Goal: Information Seeking & Learning: Learn about a topic

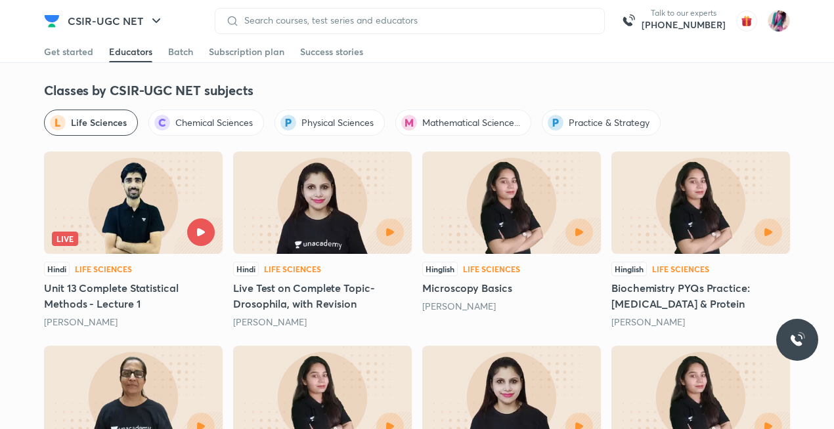
click at [339, 283] on h5 "Live Test on Complete Topic- Drosophila, with Revision" at bounding box center [322, 296] width 179 height 32
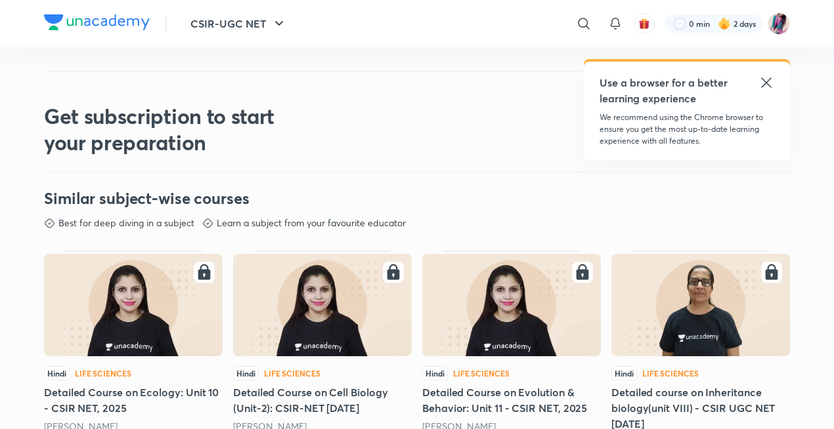
scroll to position [525, 0]
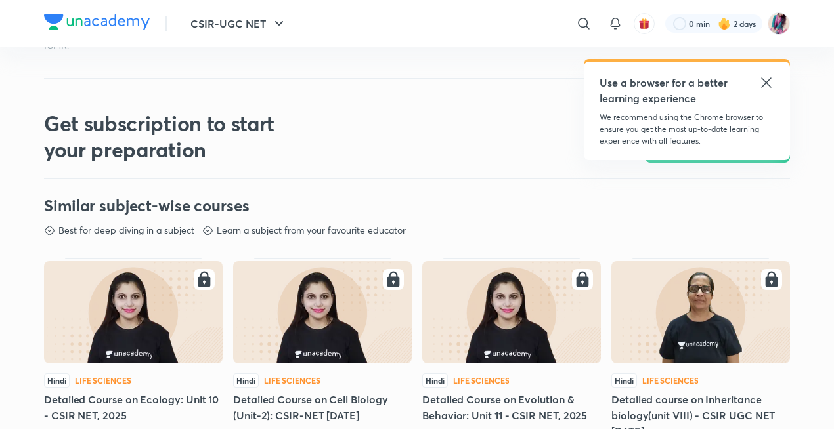
click at [766, 75] on icon at bounding box center [766, 83] width 16 height 16
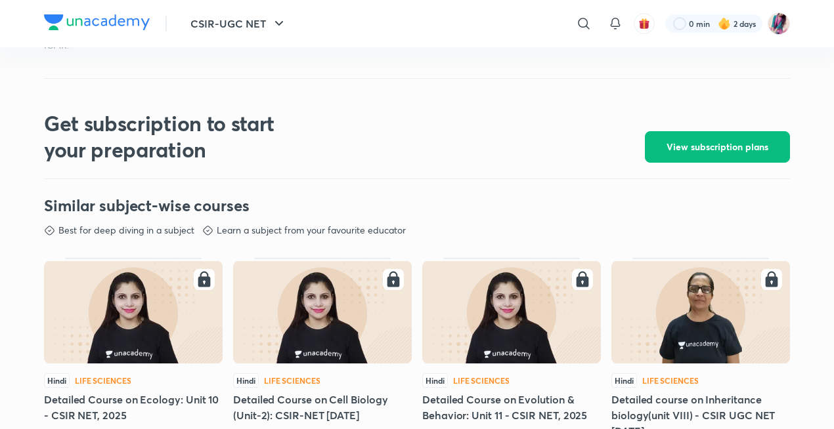
scroll to position [0, 0]
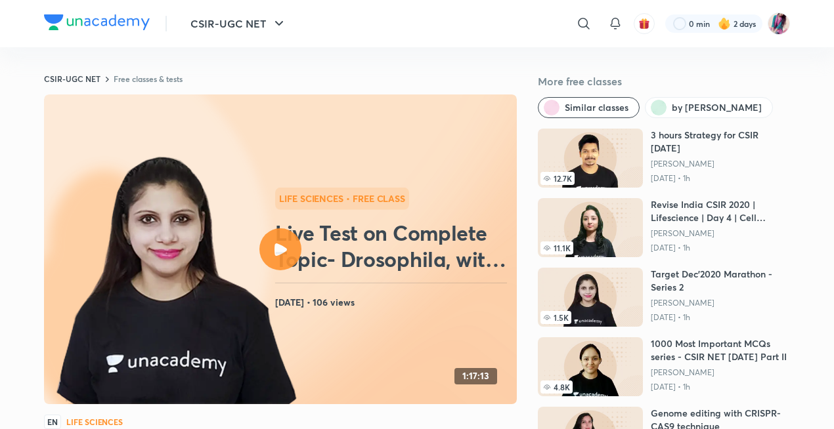
click at [165, 76] on link "Free classes & tests" at bounding box center [148, 79] width 69 height 11
click at [145, 77] on link "Free classes & tests" at bounding box center [148, 79] width 69 height 11
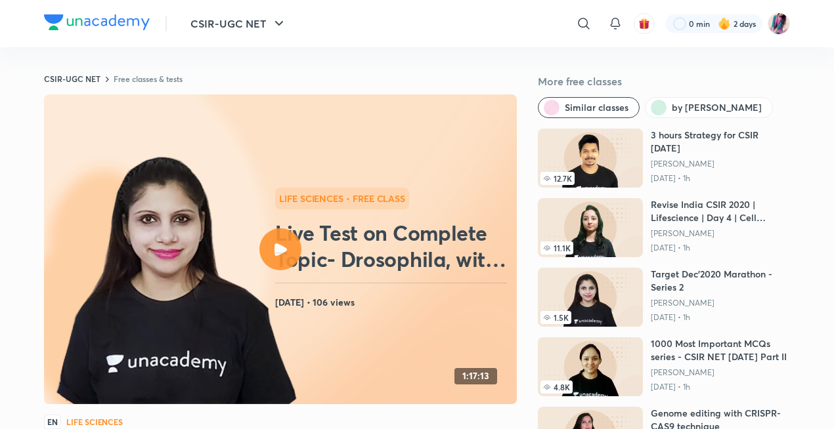
click at [145, 77] on link "Free classes & tests" at bounding box center [148, 79] width 69 height 11
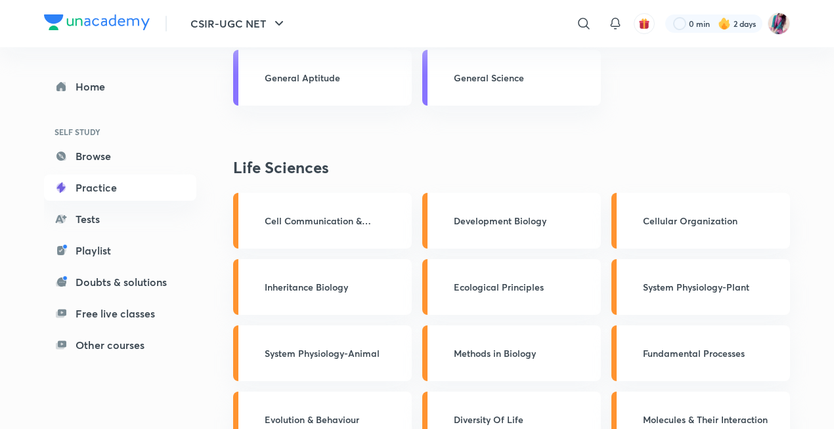
scroll to position [514, 0]
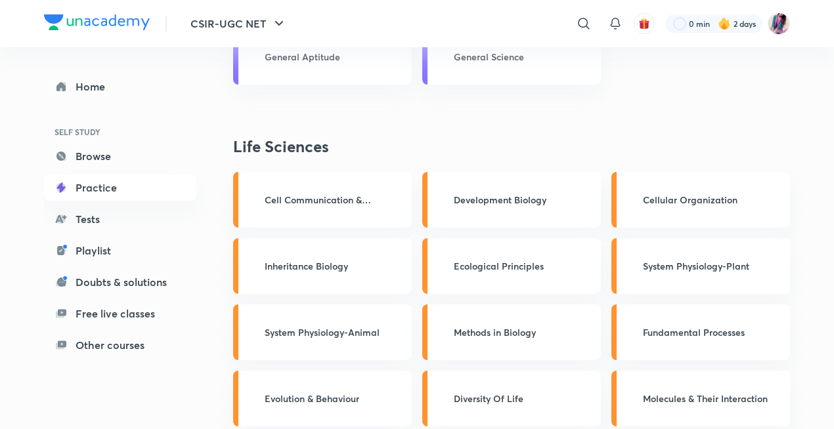
click at [374, 209] on div "Cell Communication & Signalling" at bounding box center [322, 200] width 179 height 56
click at [366, 210] on div "Cell Communication & Signalling" at bounding box center [322, 200] width 179 height 56
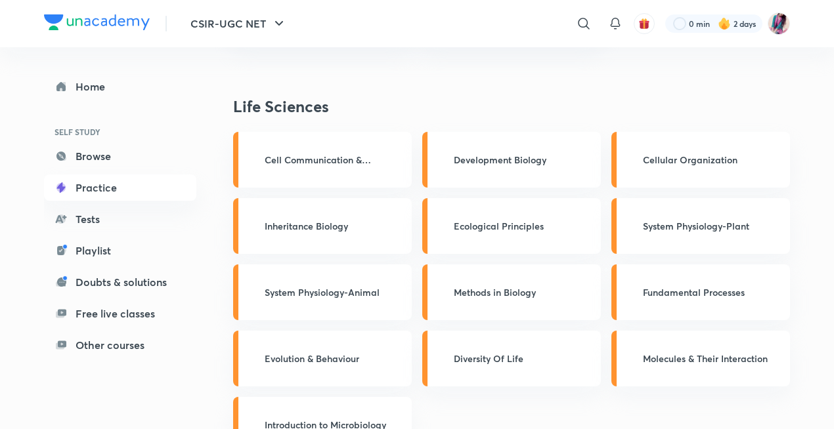
scroll to position [77, 0]
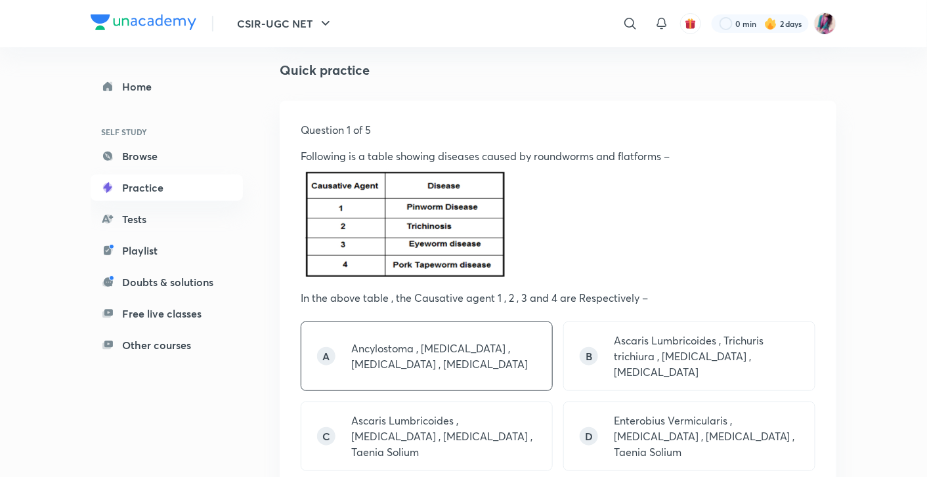
scroll to position [142, 0]
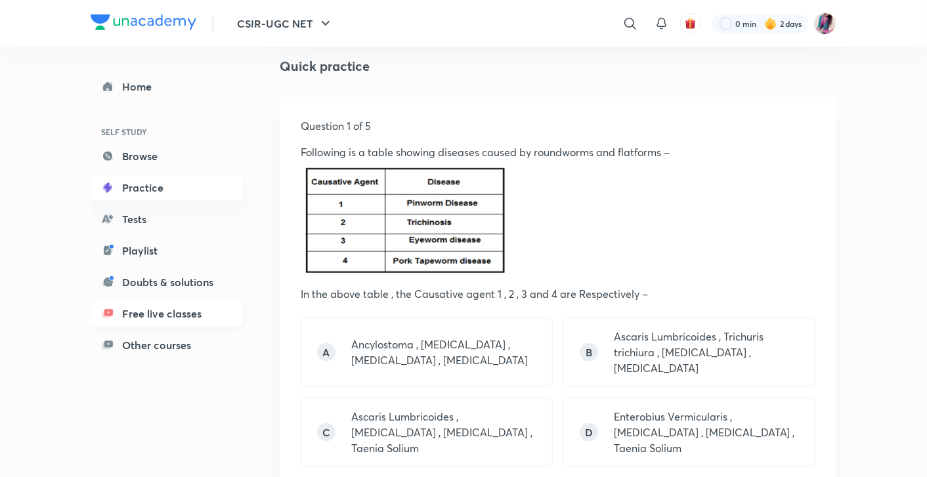
click at [196, 318] on link "Free live classes" at bounding box center [167, 314] width 152 height 26
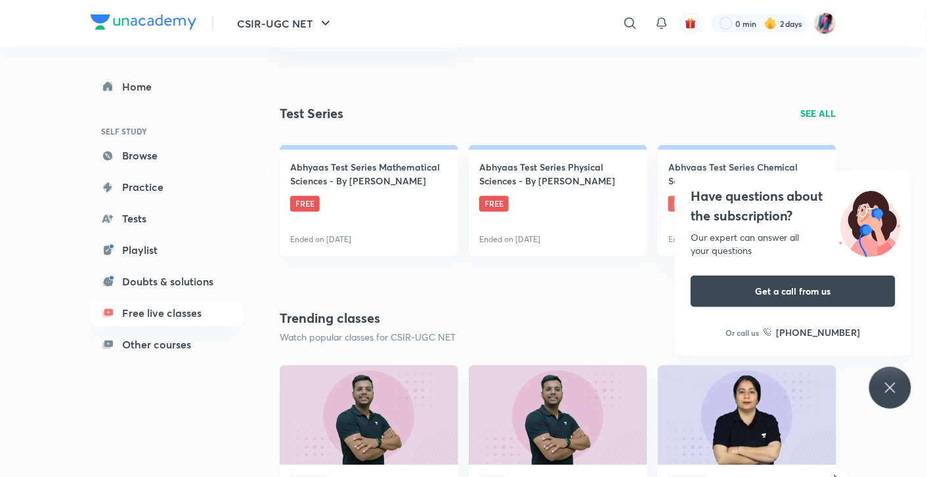
scroll to position [729, 0]
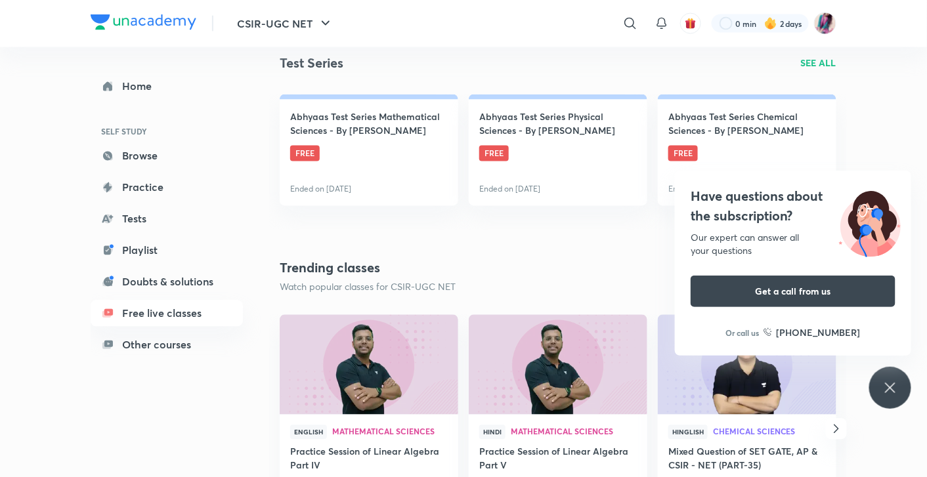
click at [833, 382] on div "Have questions about the subscription? Our expert can answer all your questions…" at bounding box center [890, 388] width 42 height 42
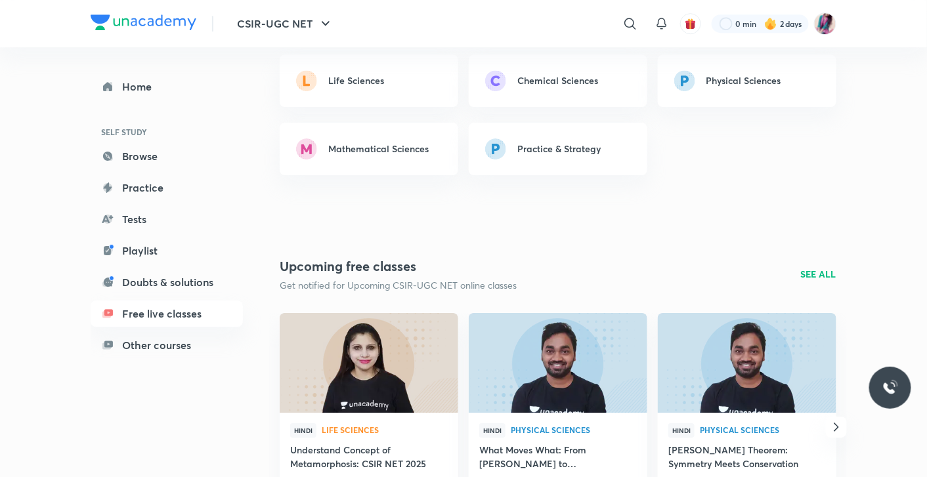
scroll to position [1349, 0]
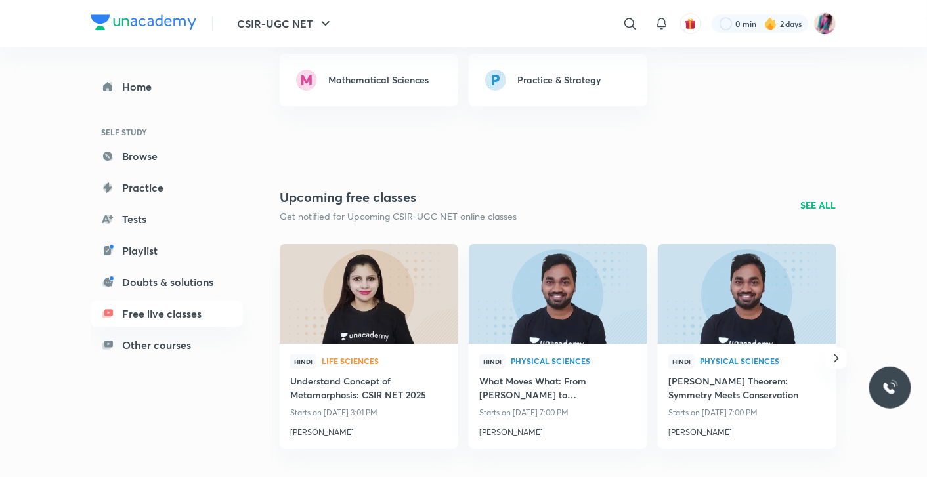
click at [812, 206] on p "SEE ALL" at bounding box center [818, 205] width 35 height 14
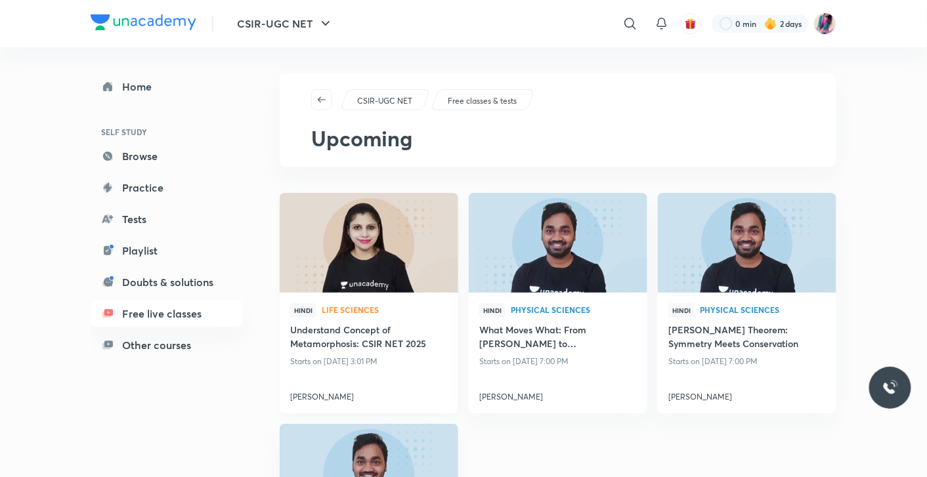
click at [387, 332] on h4 "Understand Concept of Metamorphosis: CSIR NET 2025" at bounding box center [369, 338] width 158 height 30
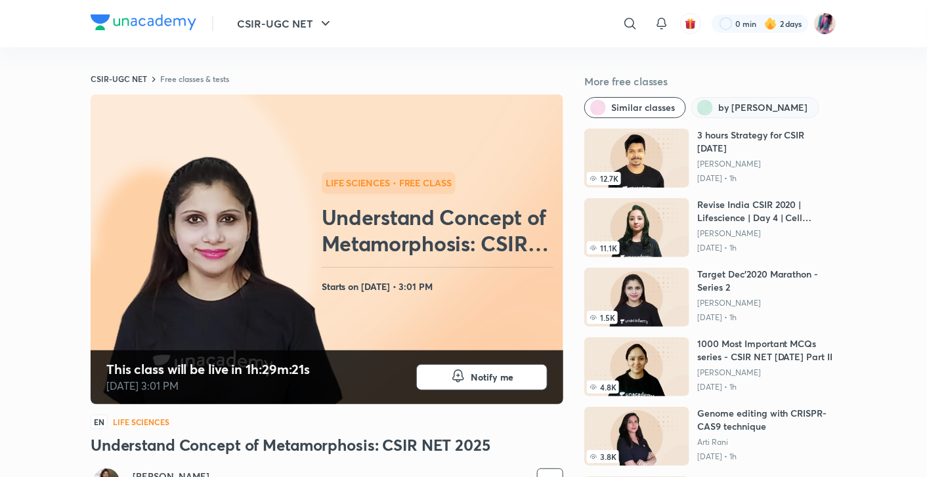
click at [758, 108] on span "by Neha Taneja" at bounding box center [763, 107] width 90 height 13
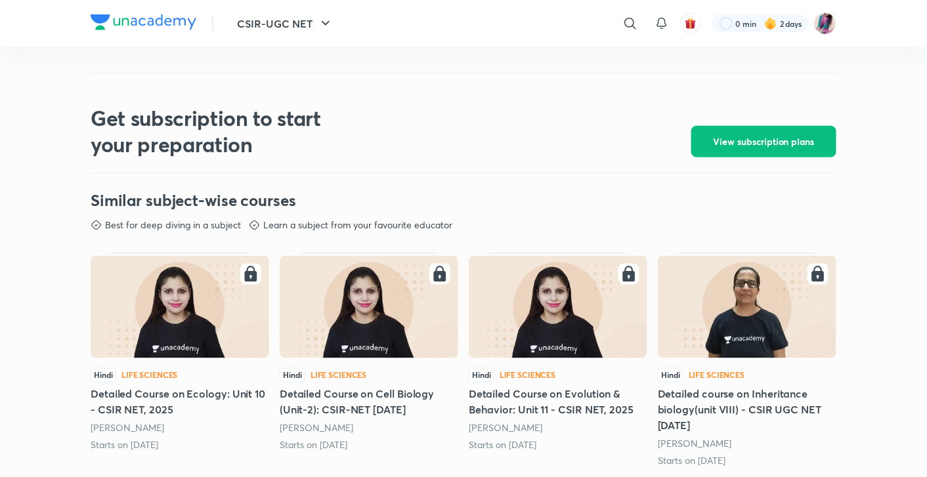
scroll to position [521, 0]
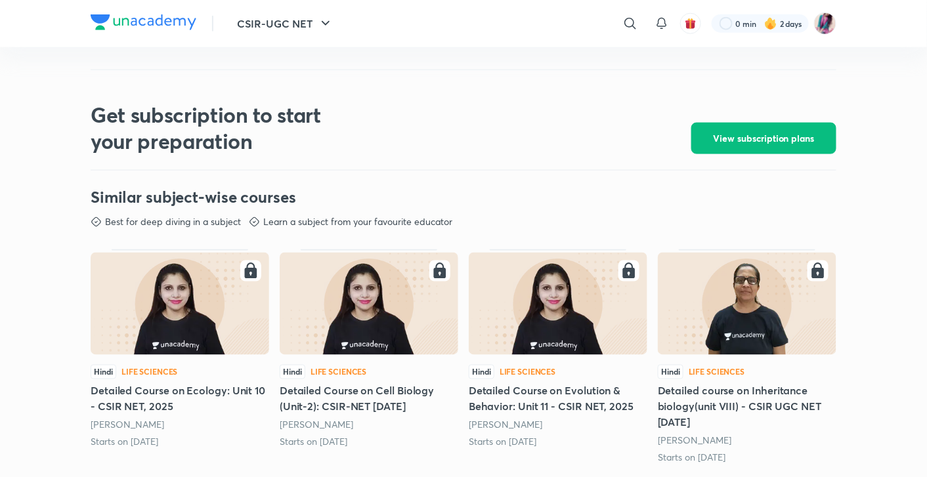
click at [122, 353] on img at bounding box center [180, 304] width 179 height 102
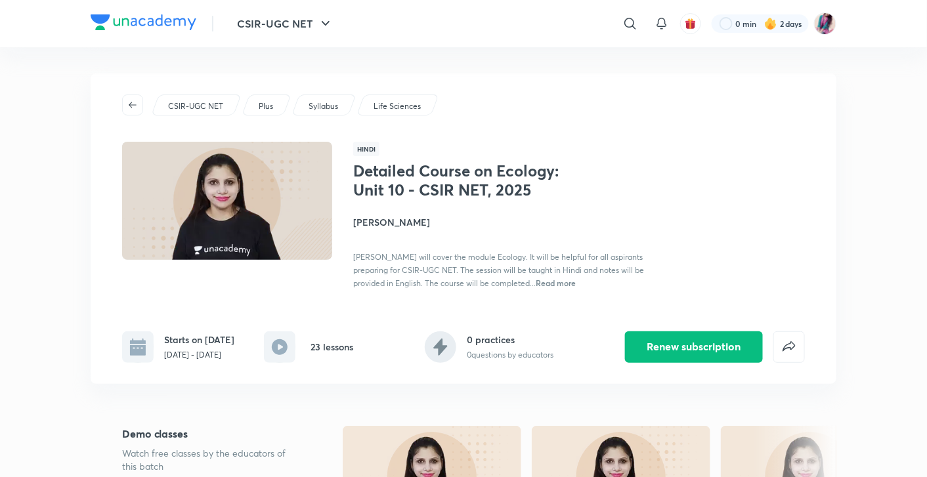
click at [270, 103] on p "Plus" at bounding box center [266, 106] width 14 height 12
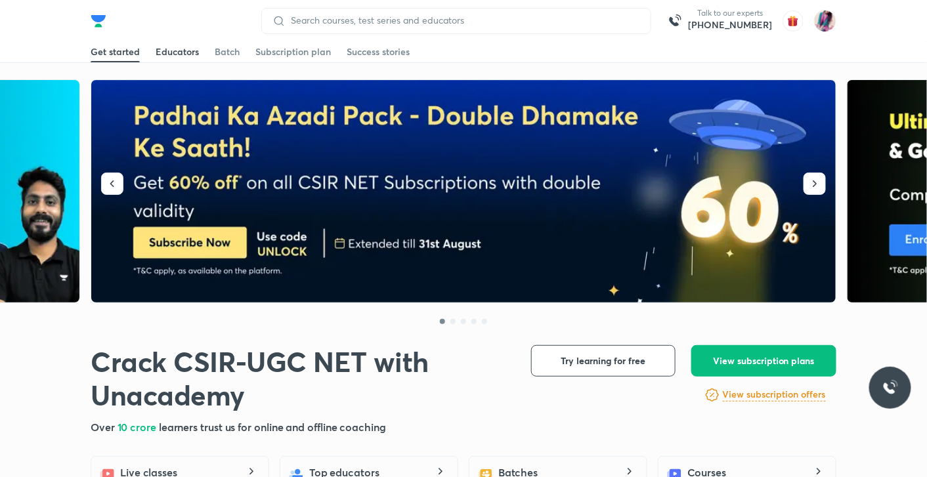
click at [183, 53] on div "Educators" at bounding box center [177, 51] width 43 height 13
click at [180, 49] on div "Educators" at bounding box center [177, 51] width 43 height 13
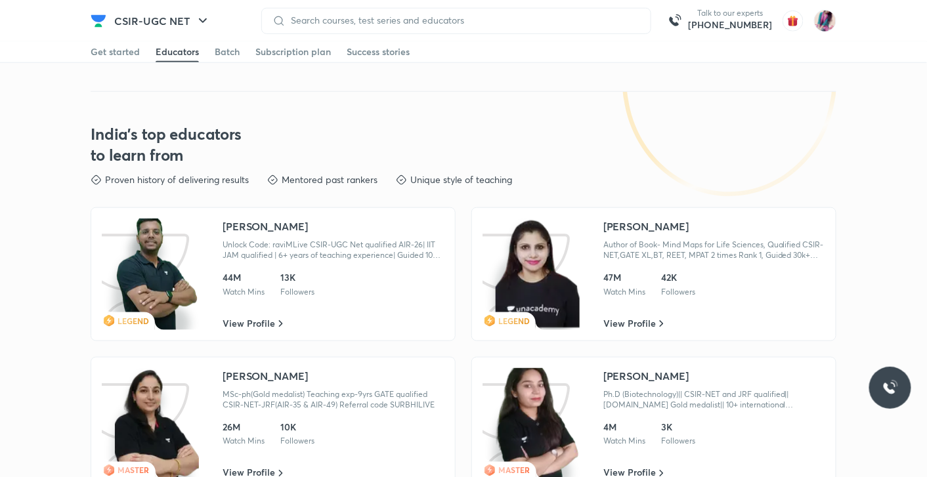
scroll to position [1943, 0]
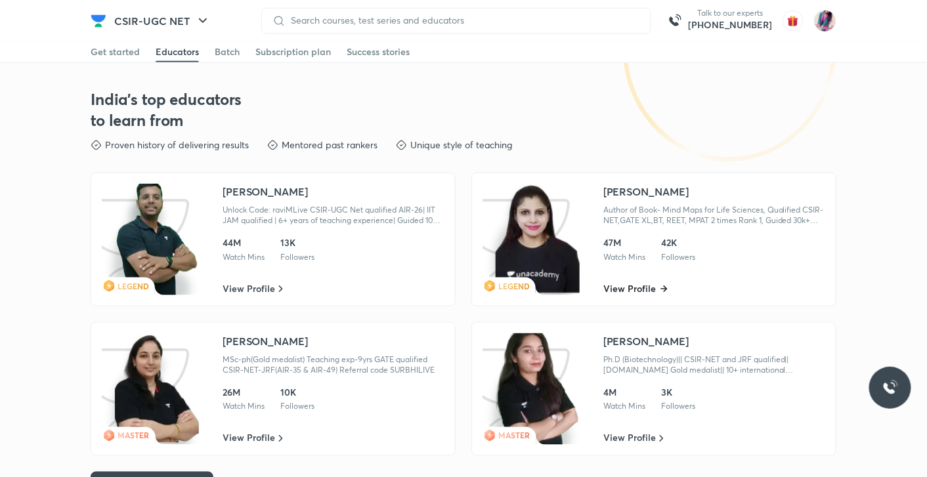
click at [660, 286] on icon at bounding box center [663, 289] width 7 height 7
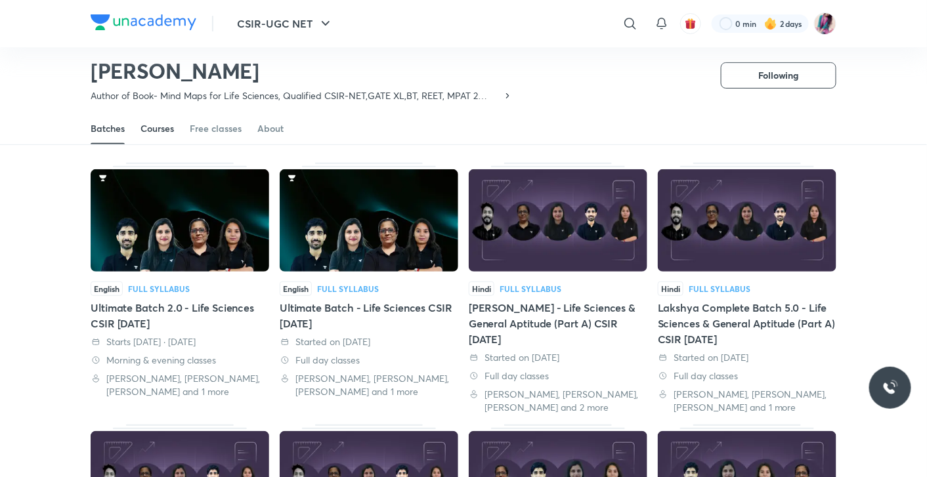
click at [167, 125] on div "Courses" at bounding box center [156, 128] width 33 height 13
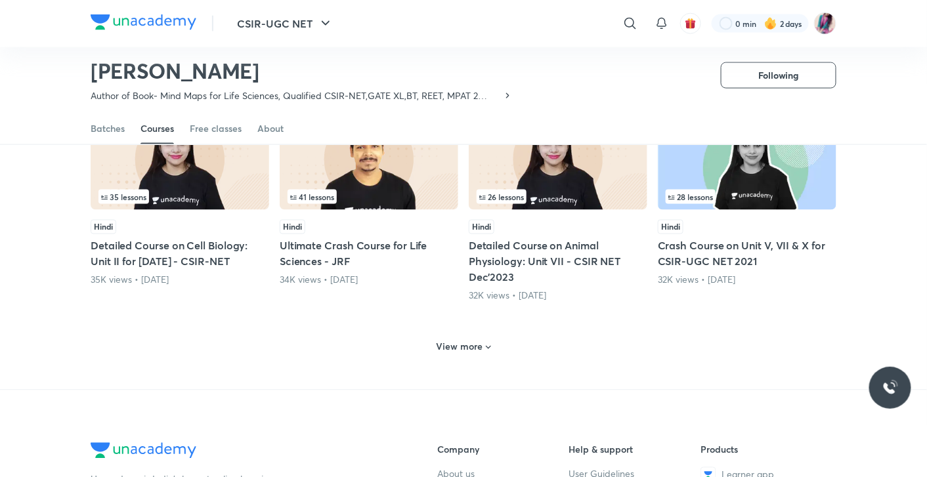
scroll to position [592, 0]
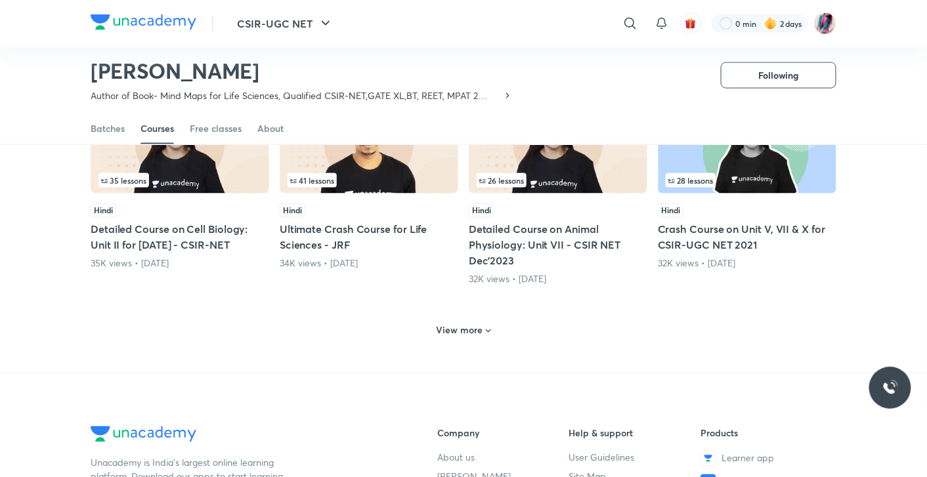
click at [488, 337] on icon at bounding box center [488, 331] width 11 height 11
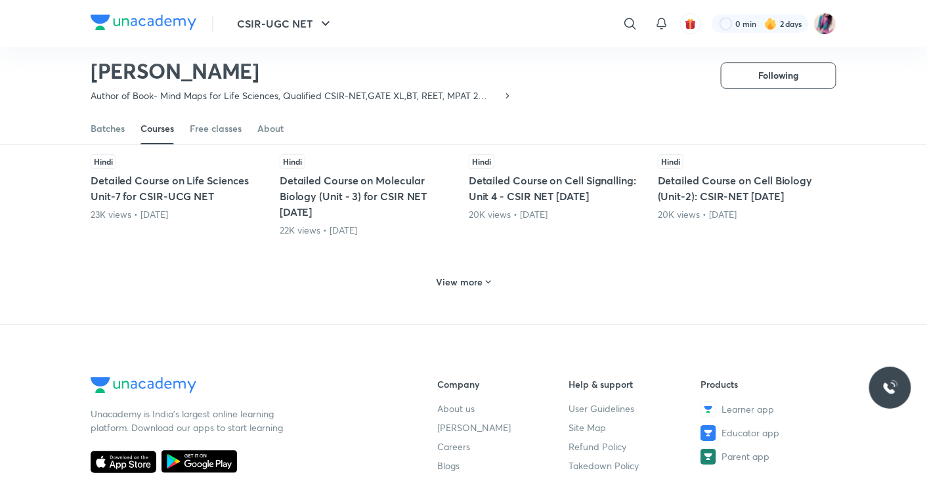
scroll to position [1273, 0]
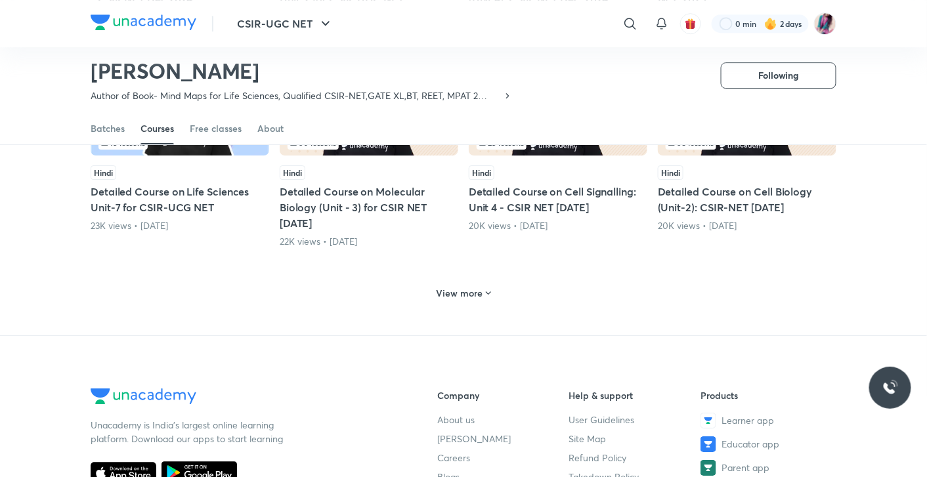
click at [490, 299] on icon at bounding box center [488, 293] width 11 height 11
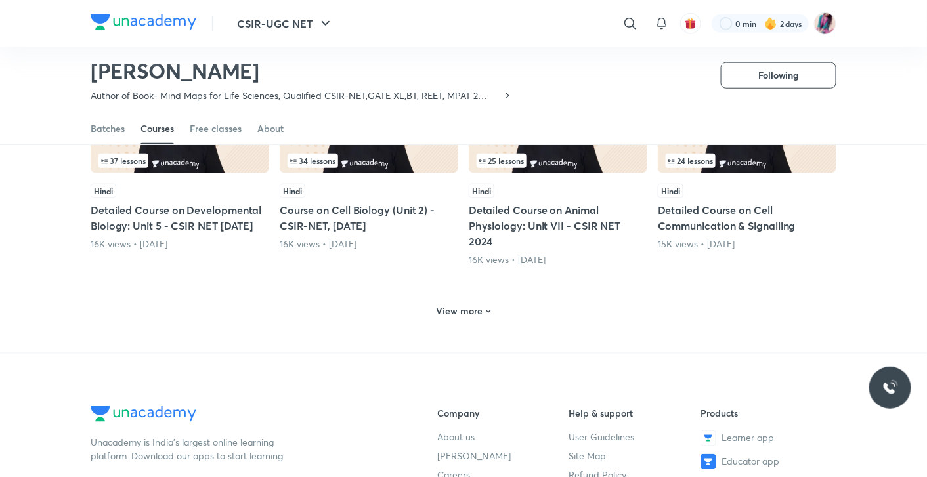
scroll to position [1905, 0]
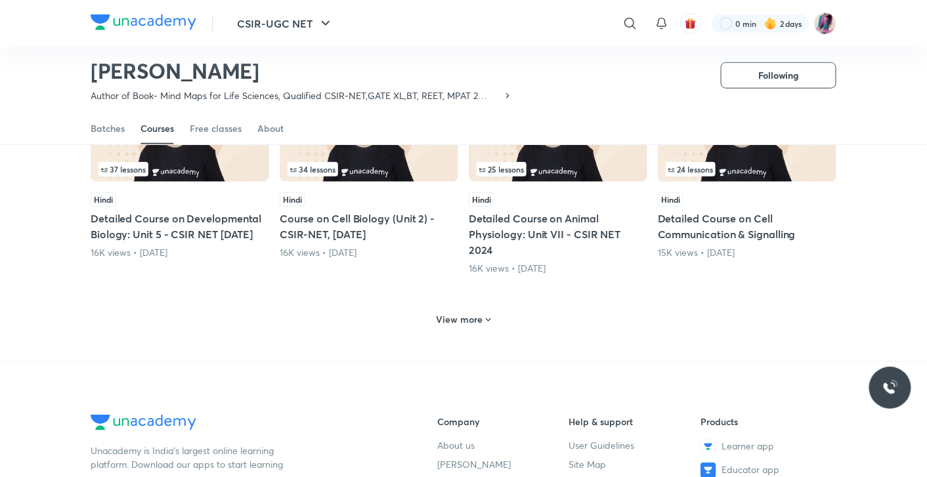
click at [487, 322] on icon at bounding box center [488, 319] width 5 height 3
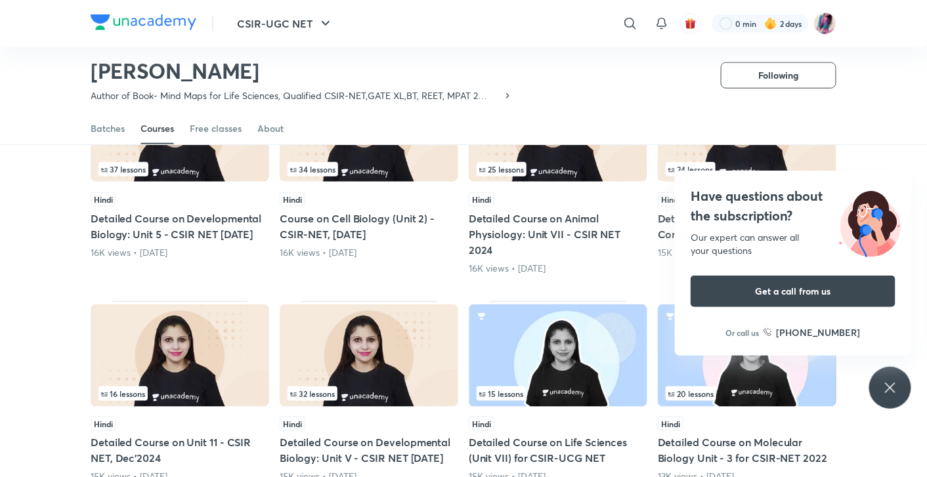
click at [523, 173] on span "25 lessons" at bounding box center [501, 169] width 45 height 8
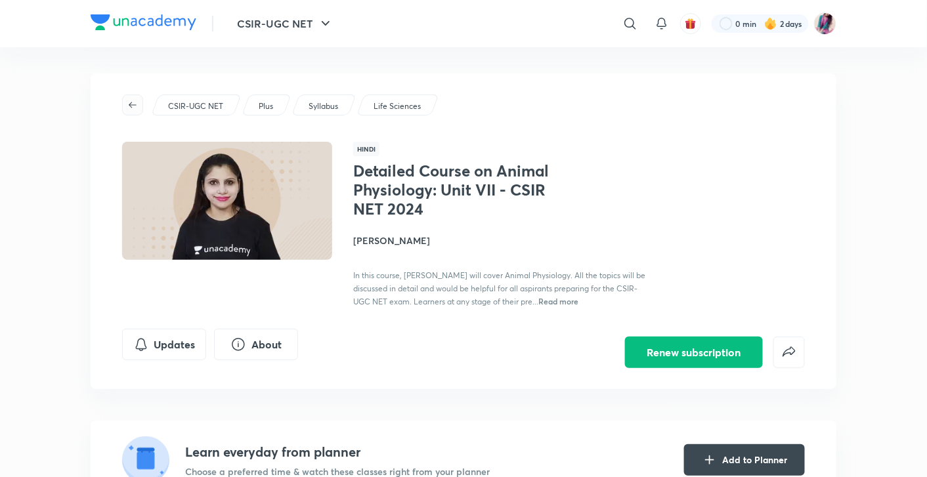
click at [139, 106] on span "button" at bounding box center [133, 105] width 20 height 11
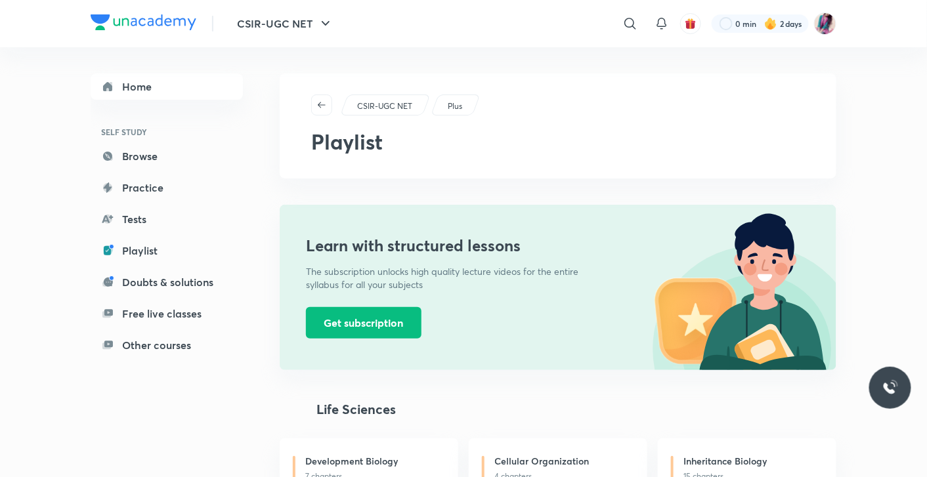
click at [125, 99] on link "Home" at bounding box center [167, 87] width 152 height 26
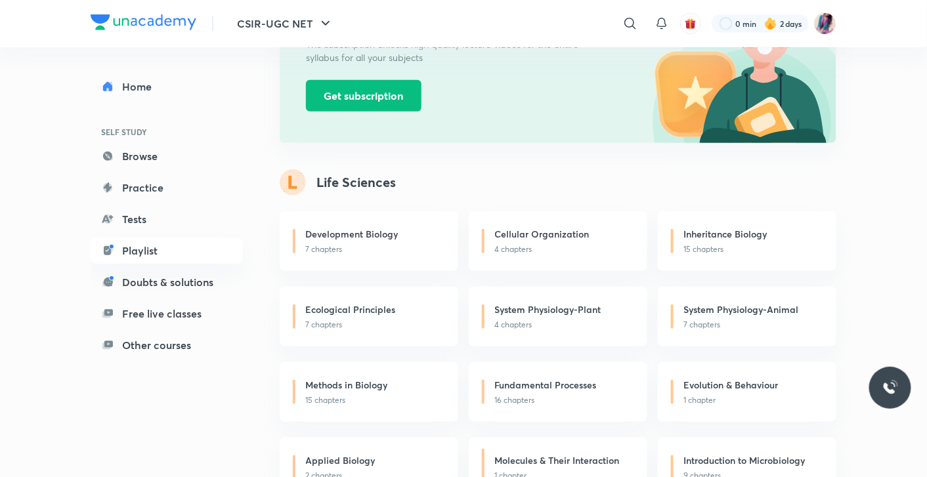
scroll to position [243, 0]
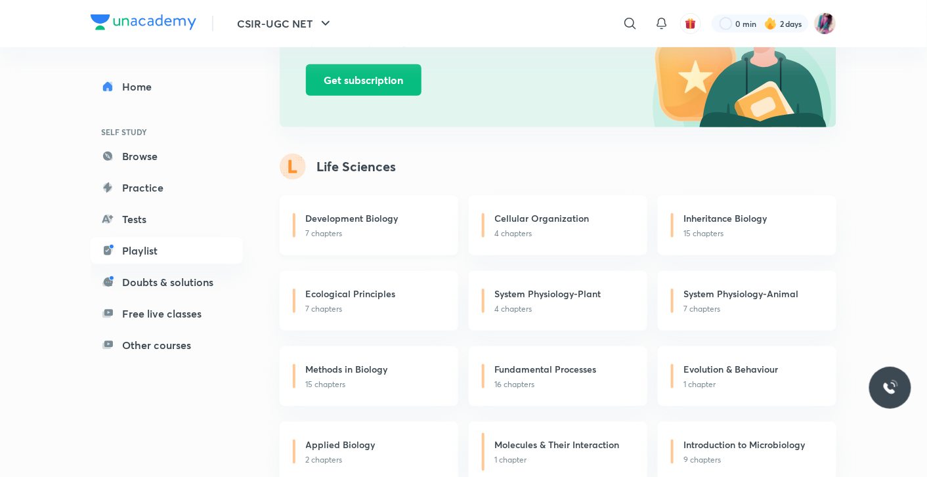
click at [343, 223] on h6 "Development Biology" at bounding box center [352, 218] width 93 height 14
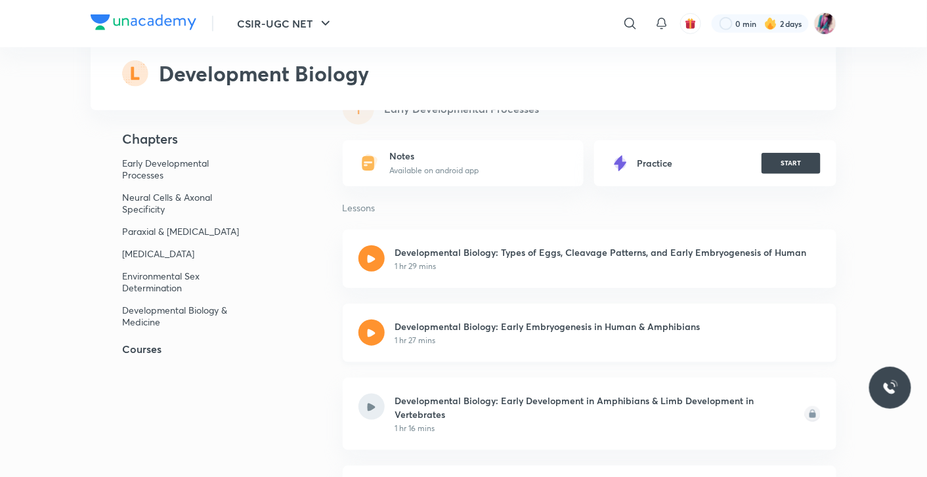
scroll to position [230, 0]
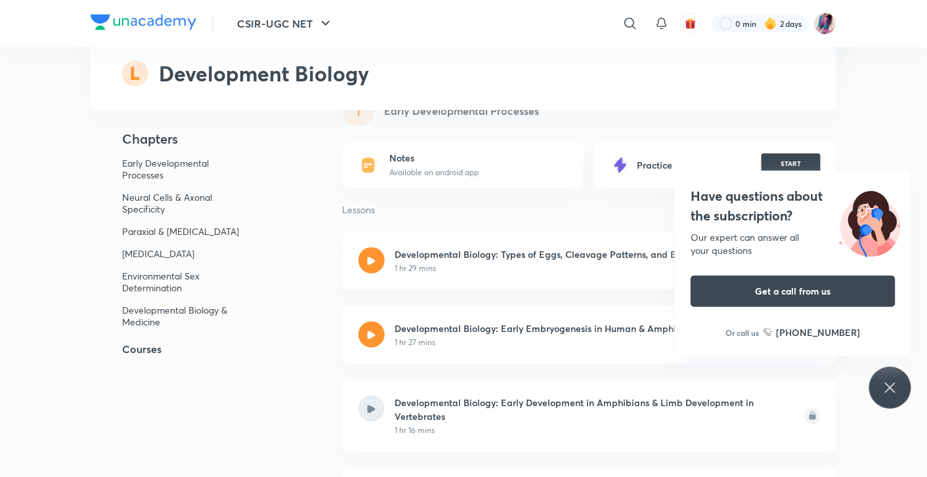
click at [778, 165] on button "START" at bounding box center [791, 164] width 59 height 21
click at [872, 388] on div "Have questions about the subscription? Our expert can answer all your questions…" at bounding box center [890, 388] width 42 height 42
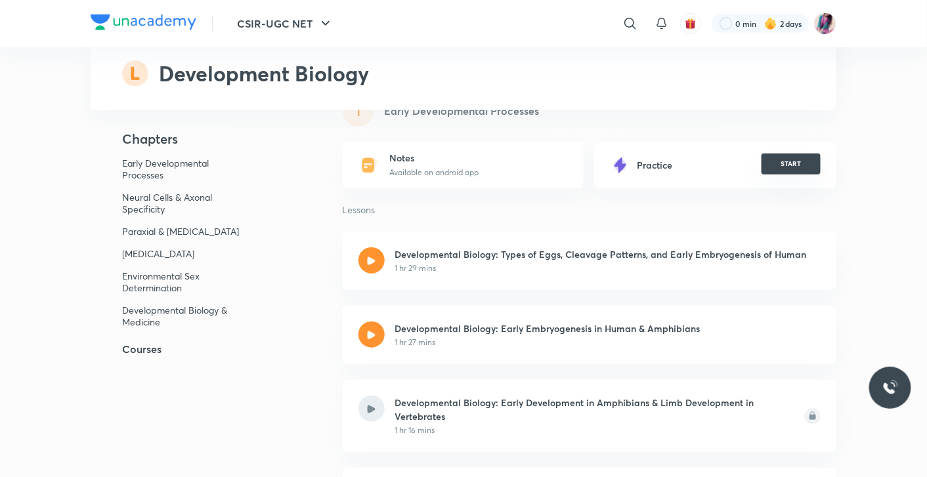
click at [796, 162] on button "START" at bounding box center [791, 164] width 59 height 21
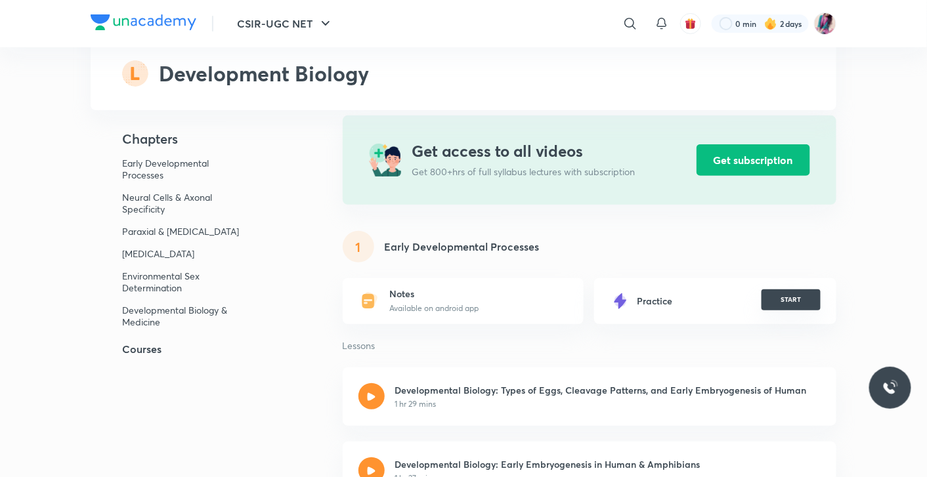
scroll to position [97, 0]
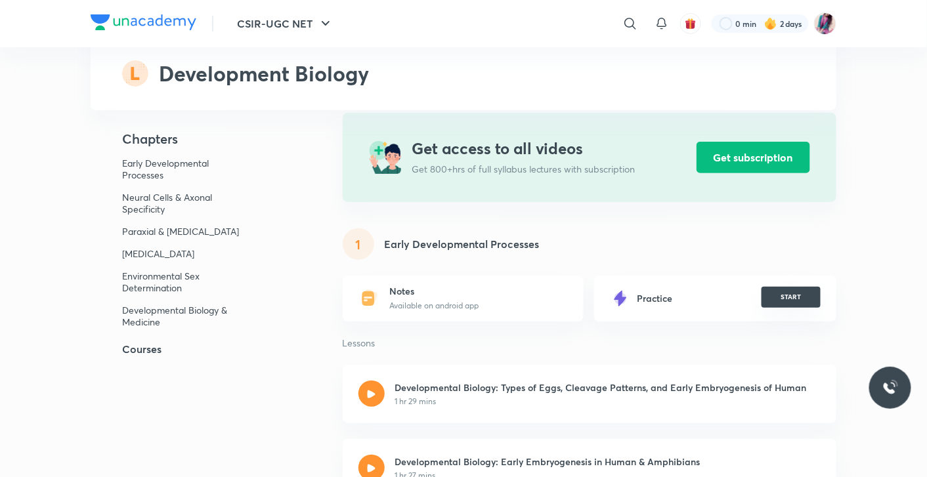
click at [789, 289] on button "START" at bounding box center [791, 297] width 59 height 21
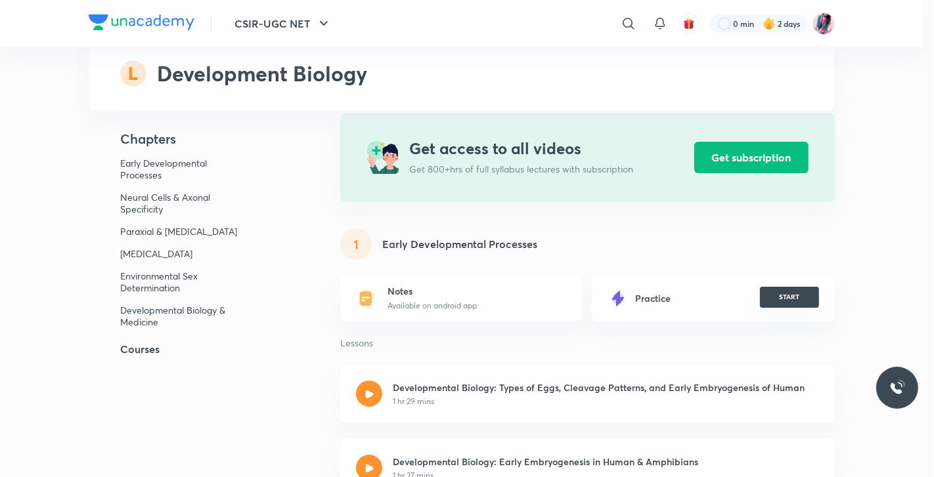
click at [789, 289] on button "START" at bounding box center [789, 297] width 59 height 21
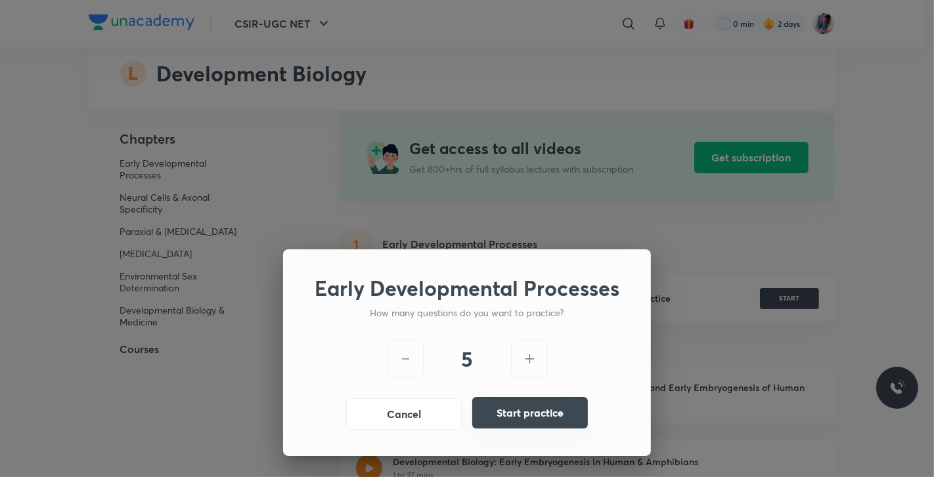
click at [522, 412] on button "Start practice" at bounding box center [530, 413] width 116 height 32
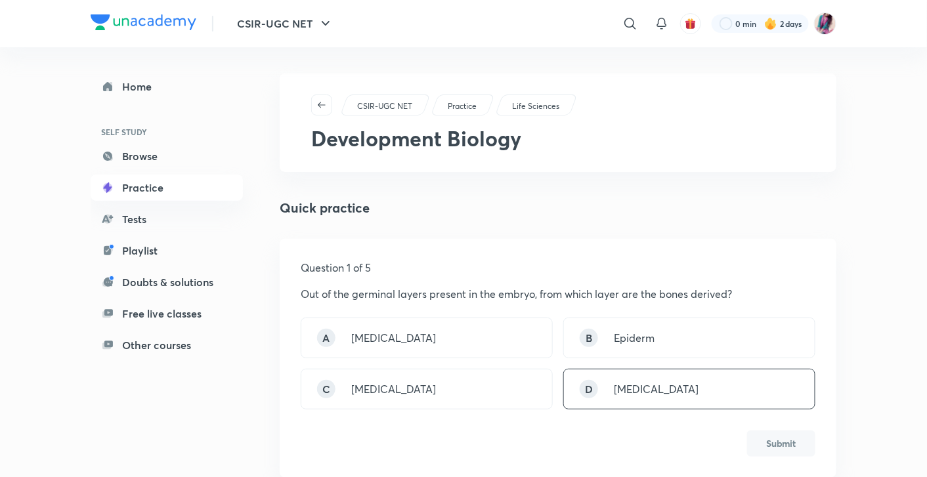
click at [618, 387] on p "Mesoderm" at bounding box center [656, 389] width 85 height 16
click at [790, 442] on button "Submit" at bounding box center [781, 442] width 68 height 26
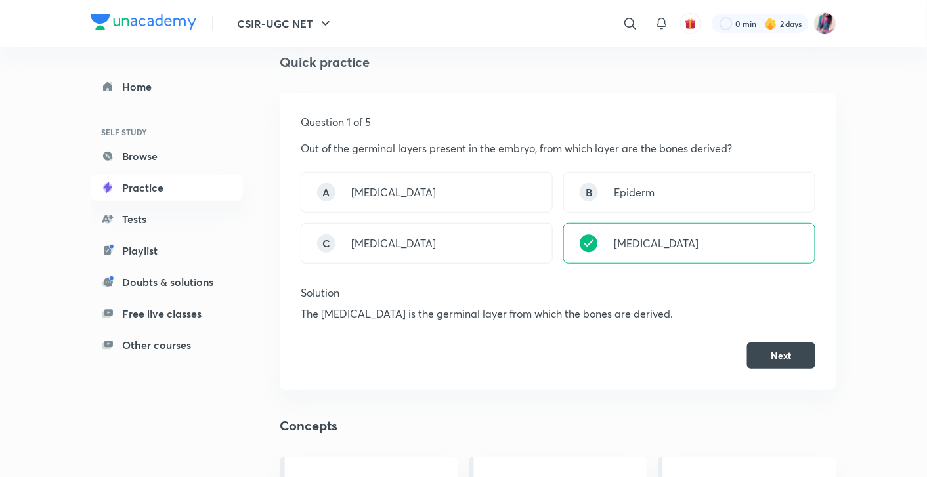
scroll to position [85, 0]
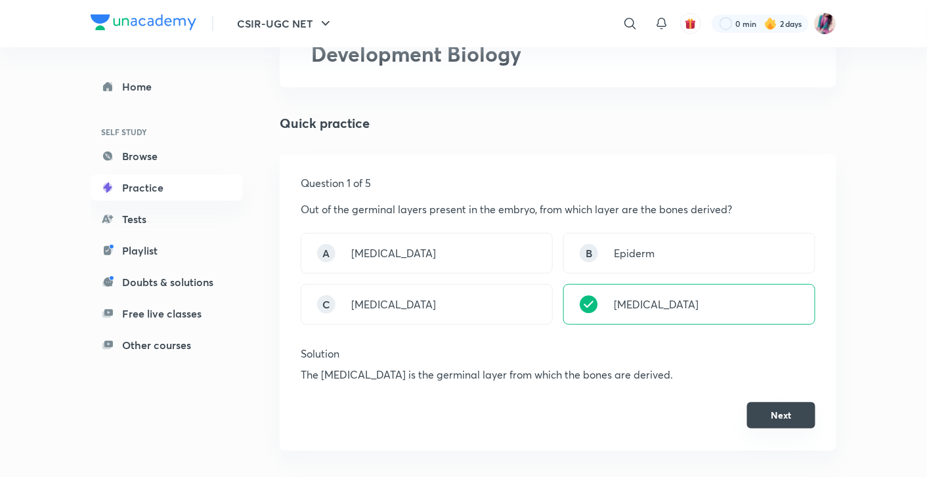
click at [782, 412] on button "Next" at bounding box center [781, 415] width 68 height 26
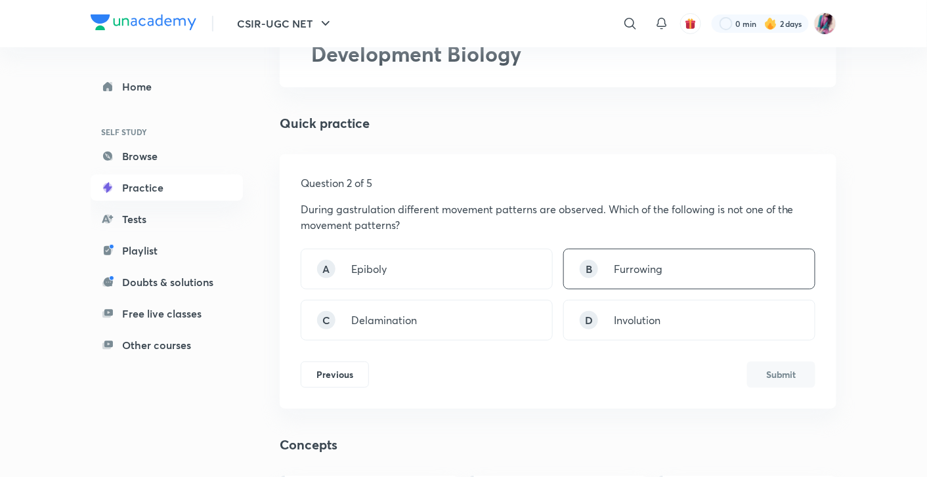
click at [587, 270] on div "B" at bounding box center [589, 269] width 18 height 18
click at [786, 377] on button "Submit" at bounding box center [781, 373] width 68 height 26
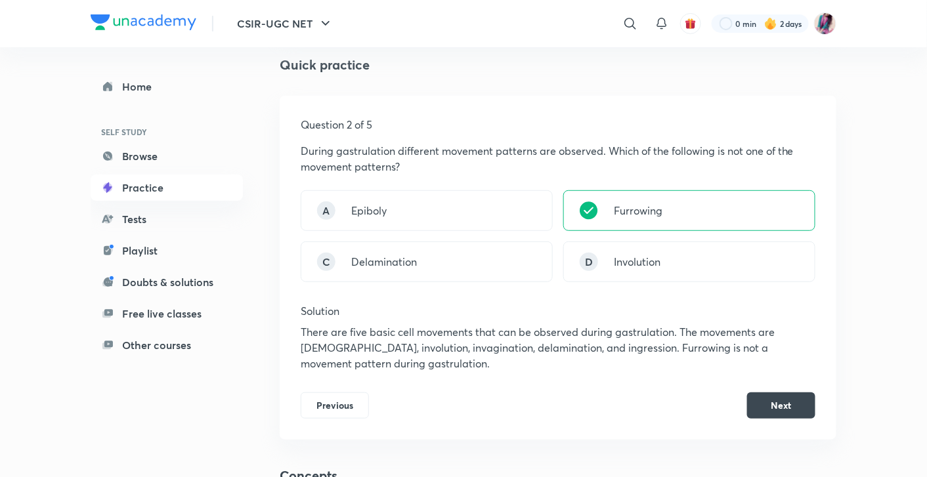
scroll to position [146, 0]
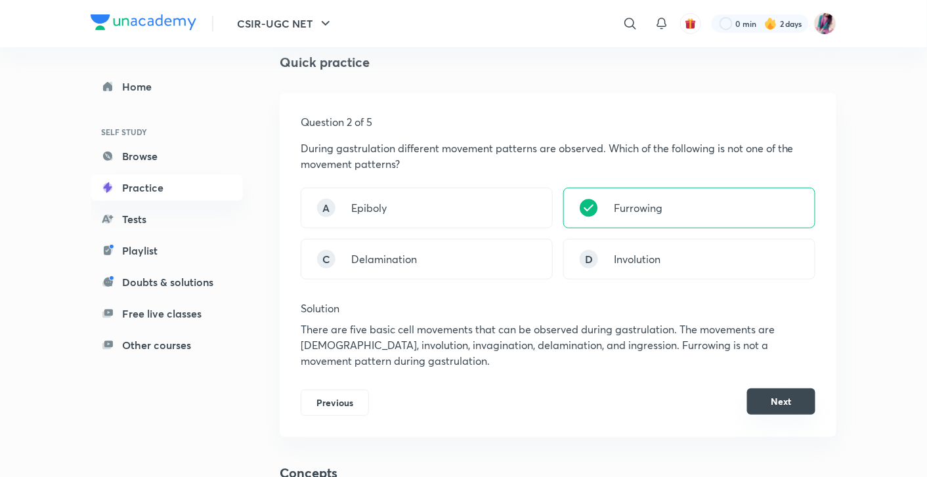
click at [778, 394] on button "Next" at bounding box center [781, 402] width 68 height 26
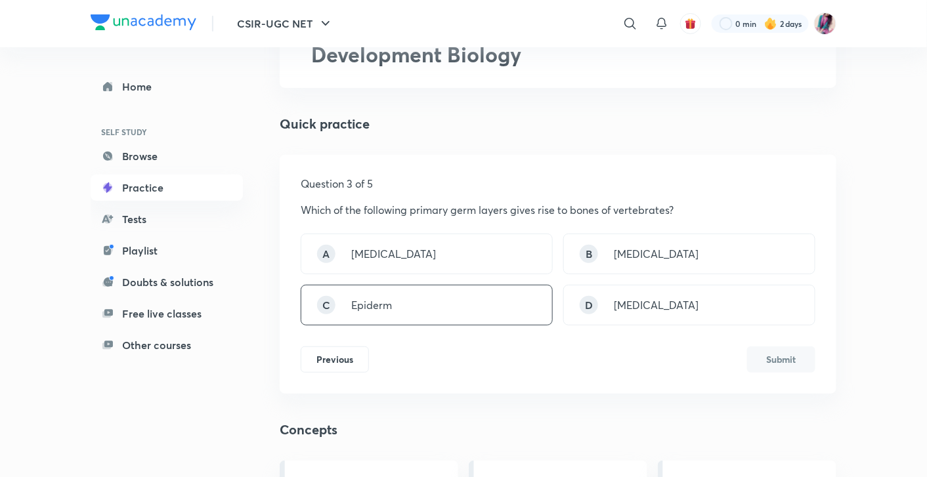
scroll to position [85, 0]
click at [503, 244] on div "A Mesoderm" at bounding box center [427, 253] width 252 height 41
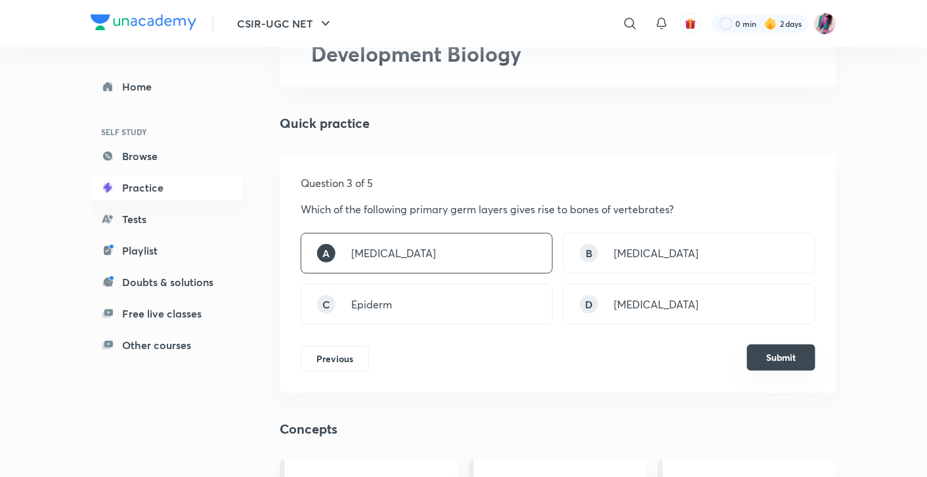
click at [764, 355] on button "Submit" at bounding box center [781, 358] width 68 height 26
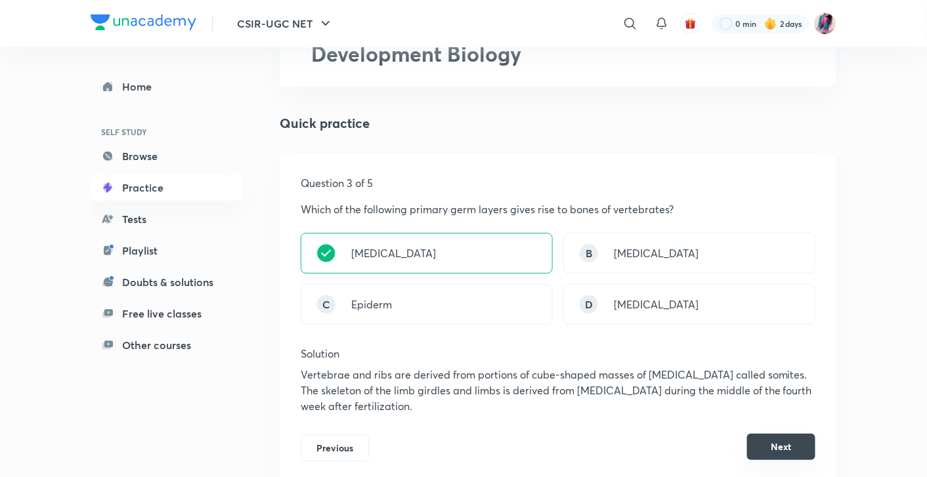
click at [781, 445] on button "Next" at bounding box center [781, 447] width 68 height 26
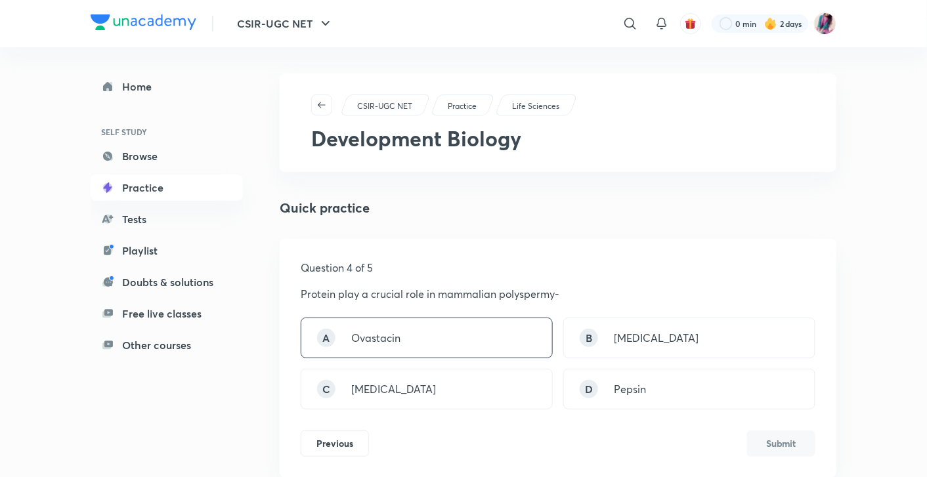
click at [450, 340] on div "A Ovastacin" at bounding box center [427, 338] width 252 height 41
click at [792, 435] on button "Submit" at bounding box center [781, 442] width 68 height 26
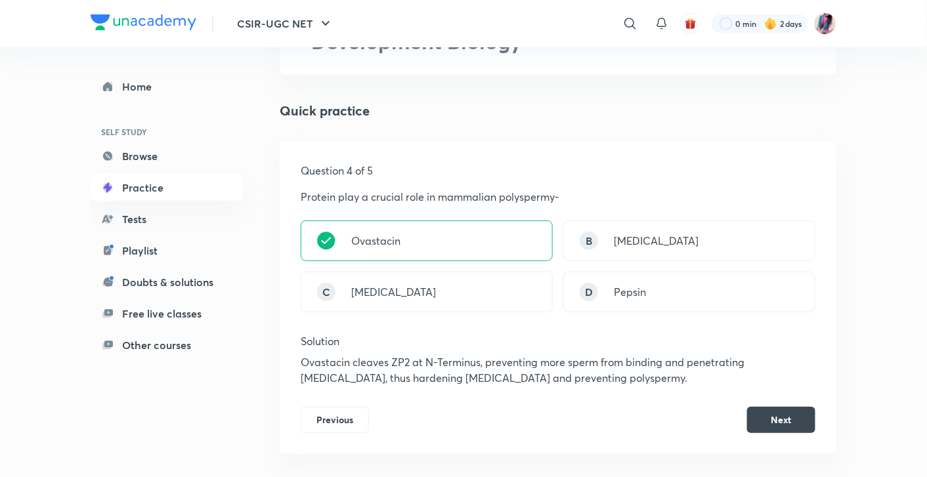
scroll to position [109, 0]
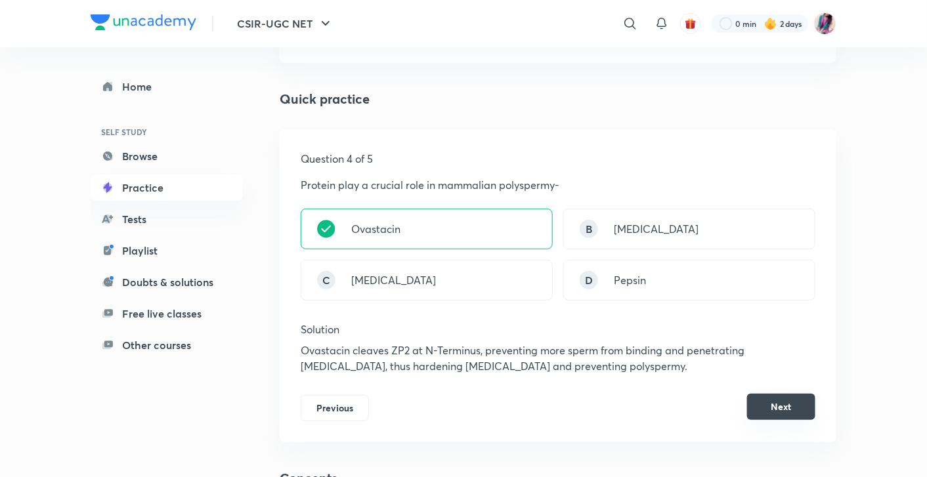
click at [793, 407] on button "Next" at bounding box center [781, 407] width 68 height 26
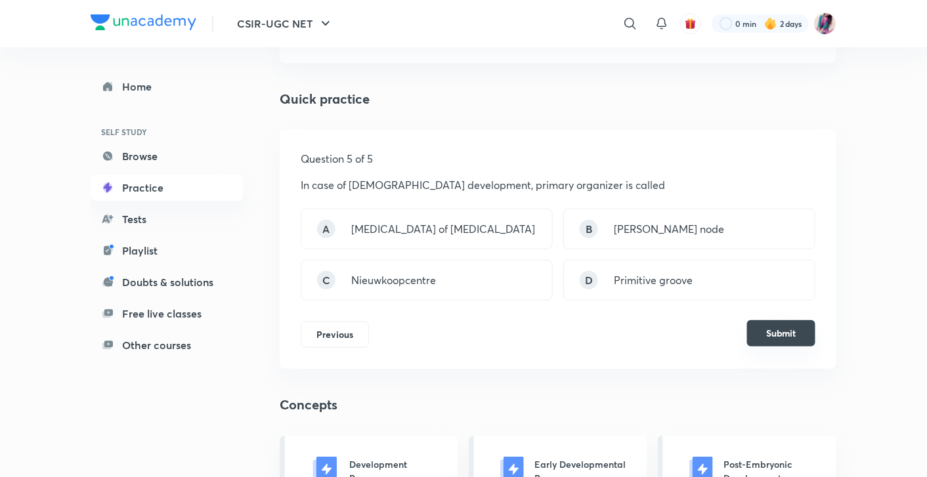
scroll to position [0, 0]
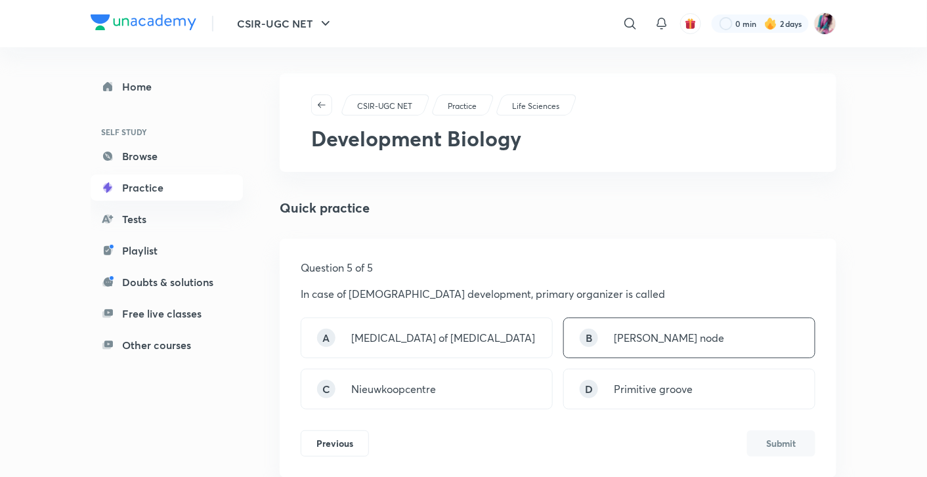
click at [607, 342] on div "B Hensen’s node" at bounding box center [689, 338] width 252 height 41
click at [772, 444] on button "Submit" at bounding box center [781, 442] width 68 height 26
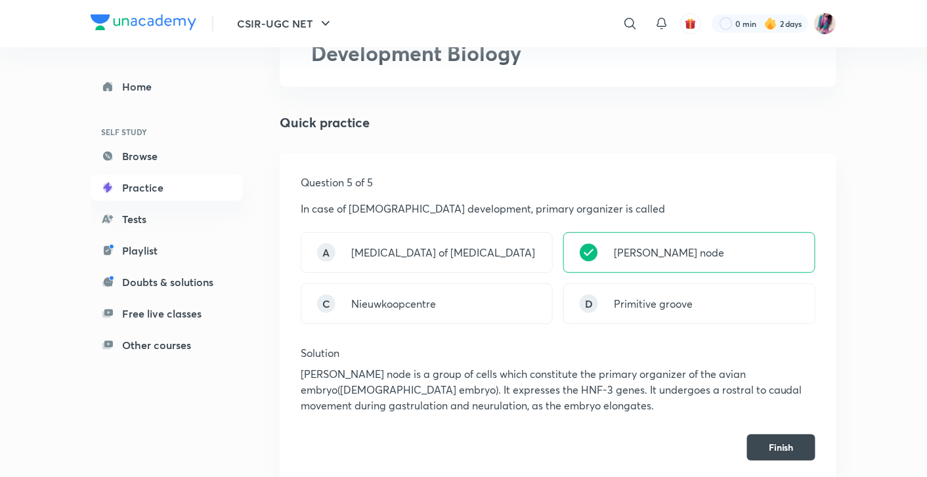
scroll to position [73, 0]
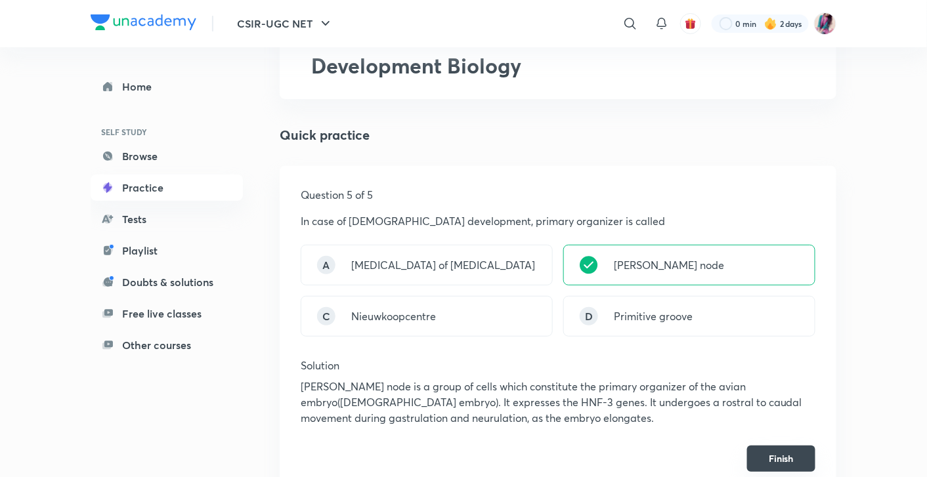
click at [772, 455] on button "Finish" at bounding box center [781, 459] width 68 height 26
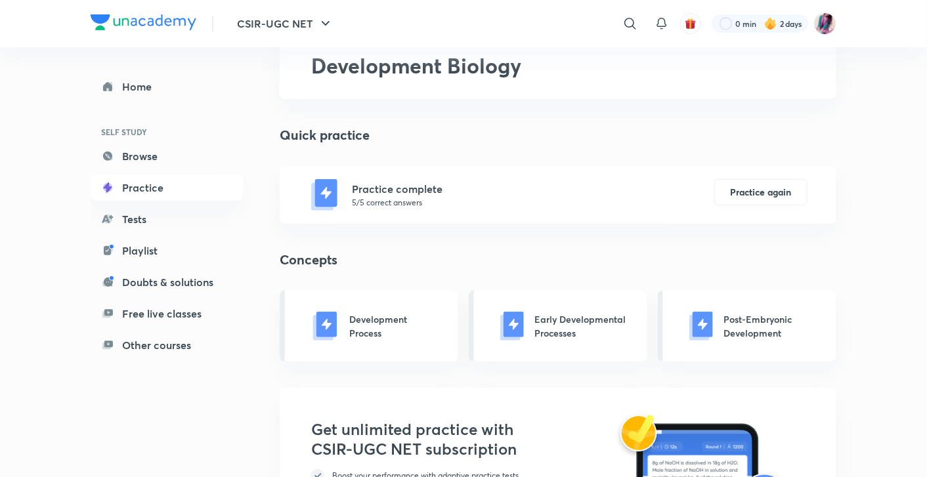
scroll to position [0, 0]
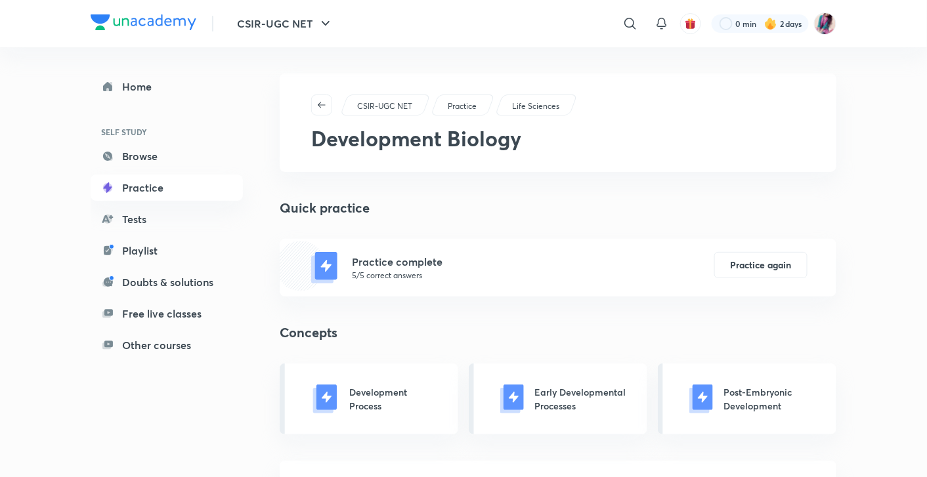
click at [391, 272] on p "5/5 correct answers" at bounding box center [397, 276] width 91 height 12
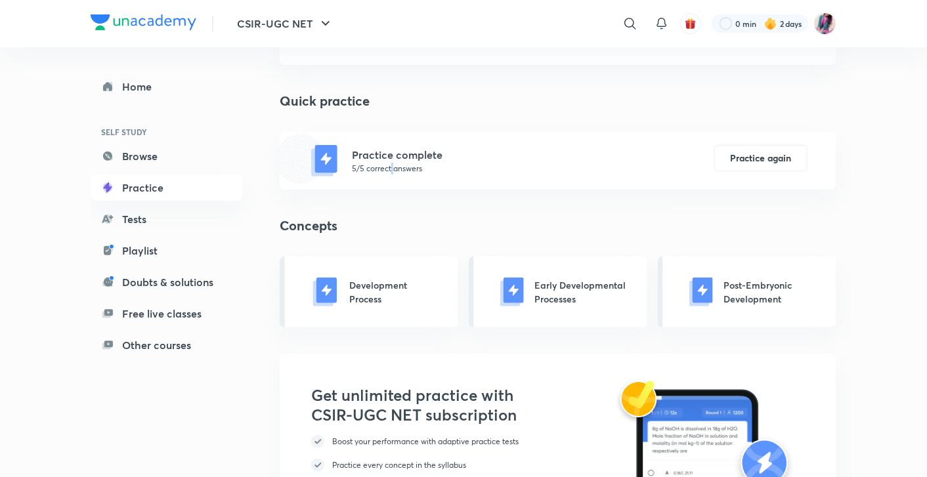
scroll to position [109, 0]
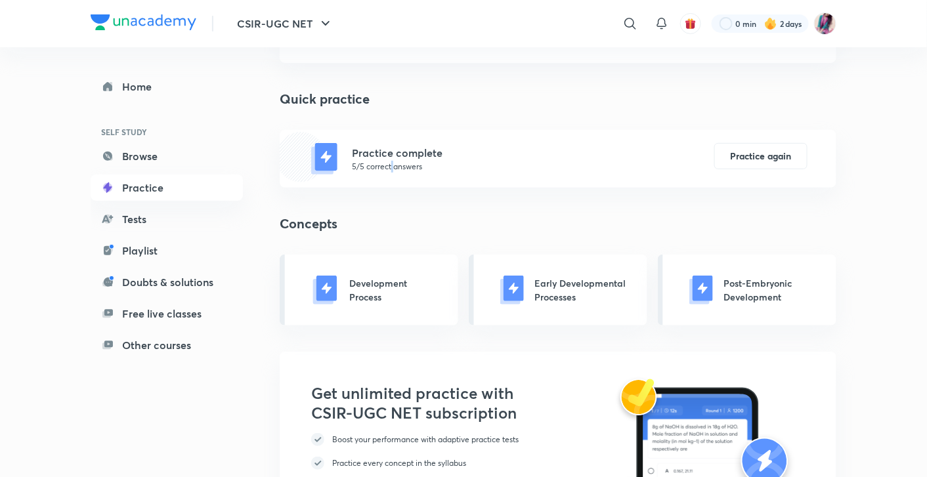
click at [399, 298] on p "Development Process" at bounding box center [393, 290] width 88 height 28
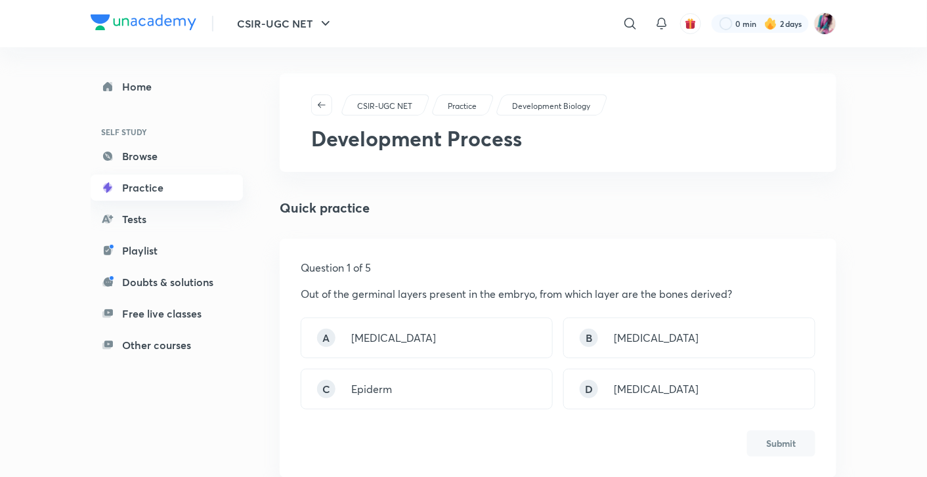
click at [150, 193] on link "Practice" at bounding box center [167, 188] width 152 height 26
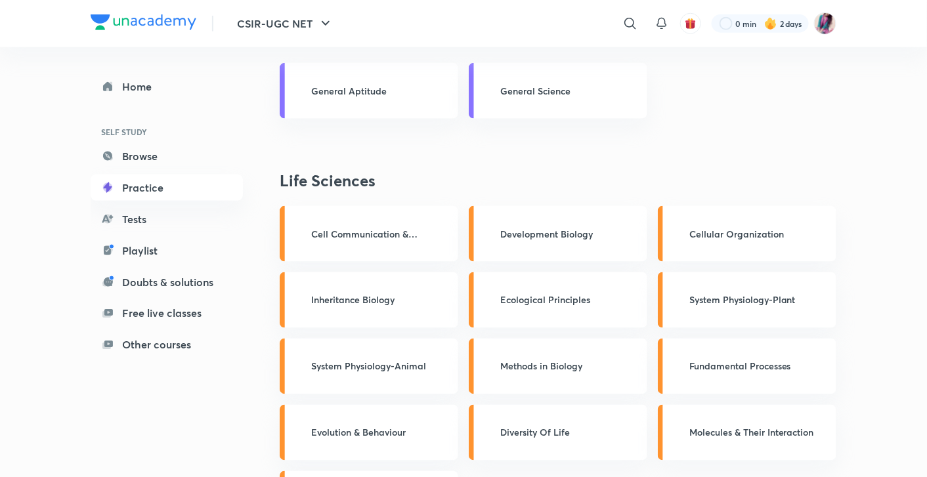
scroll to position [486, 0]
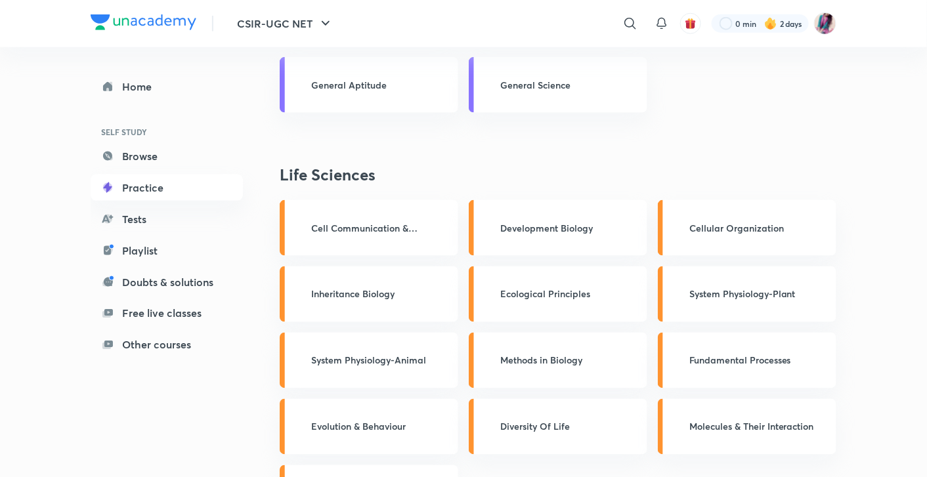
click at [732, 239] on div "Cellular Organization" at bounding box center [747, 228] width 179 height 56
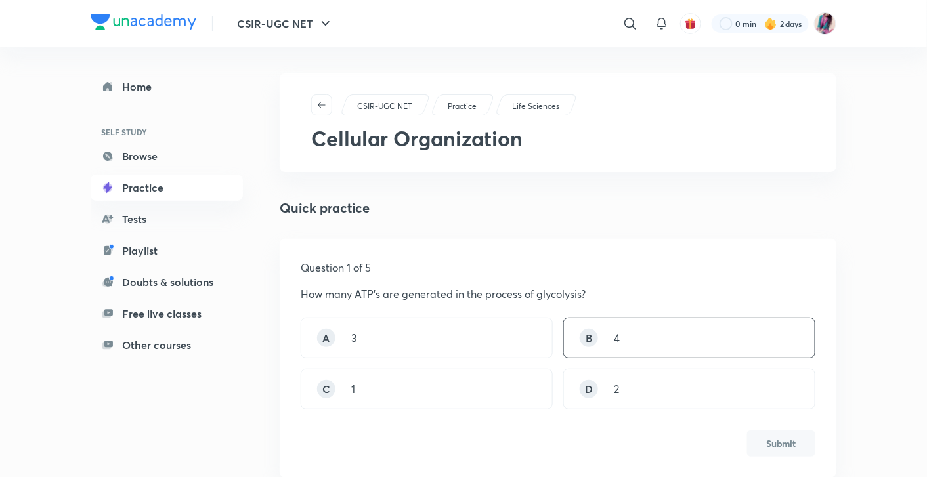
click at [616, 351] on div "B 4" at bounding box center [689, 338] width 252 height 41
click at [764, 447] on button "Submit" at bounding box center [781, 442] width 68 height 26
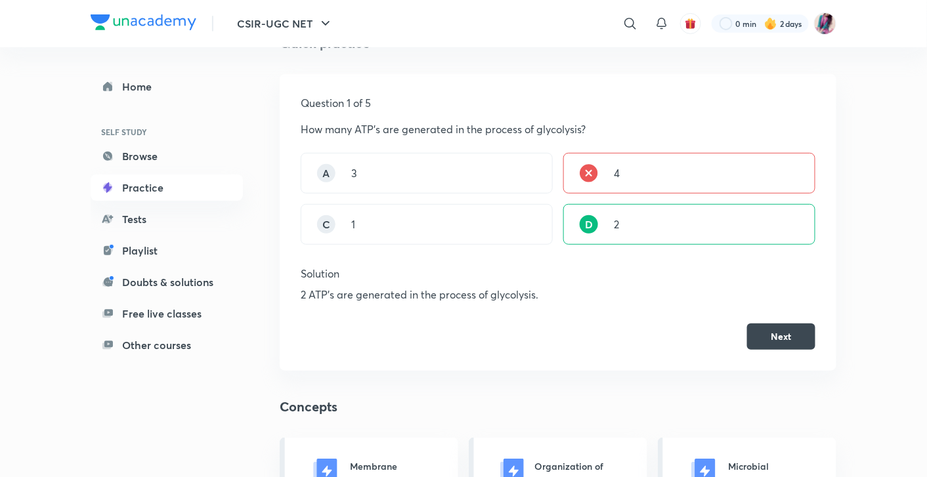
scroll to position [170, 0]
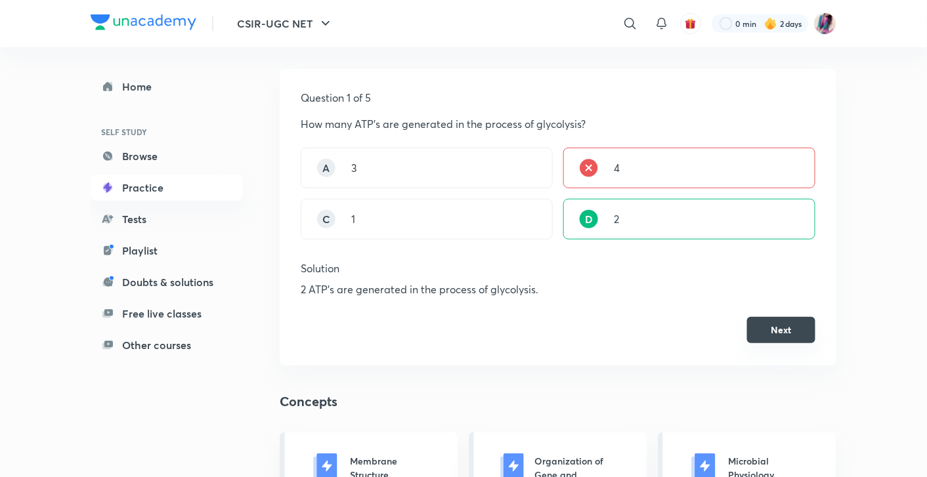
click at [778, 330] on button "Next" at bounding box center [781, 330] width 68 height 26
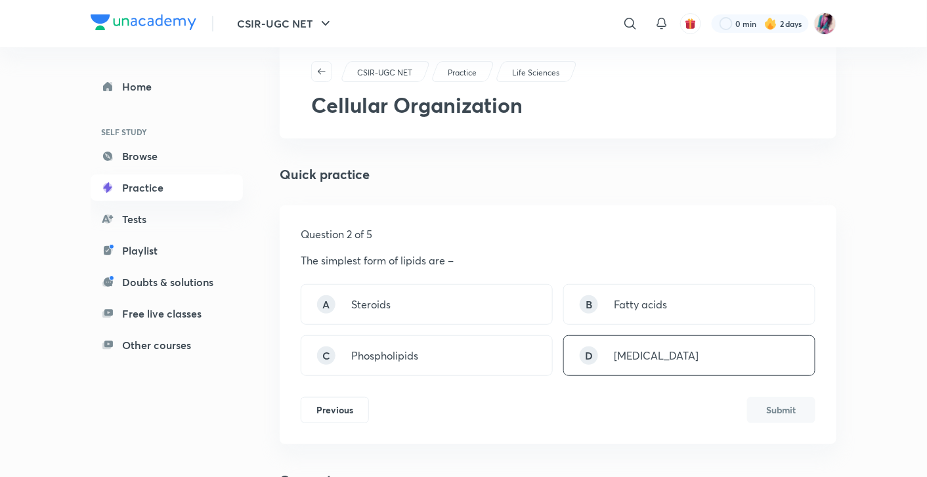
scroll to position [36, 0]
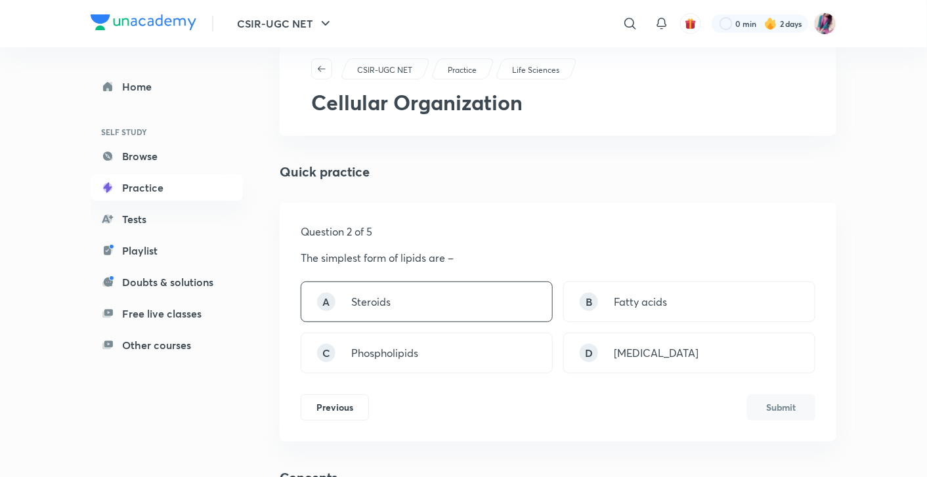
click at [484, 293] on div "A Steroids" at bounding box center [427, 302] width 252 height 41
click at [769, 407] on button "Submit" at bounding box center [781, 406] width 68 height 26
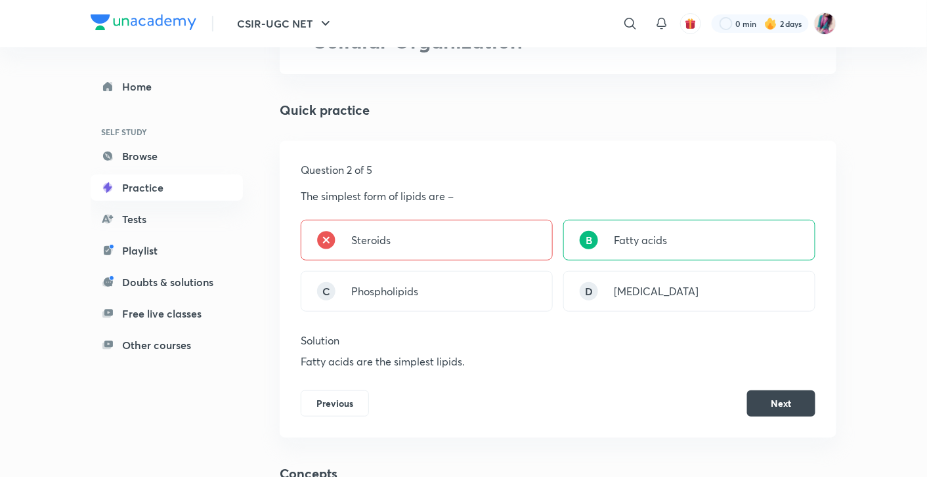
scroll to position [85, 0]
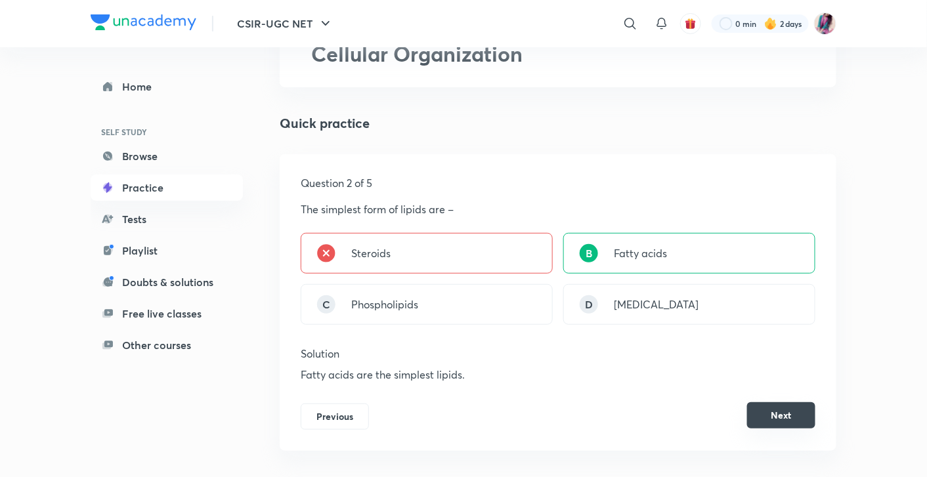
click at [786, 419] on button "Next" at bounding box center [781, 415] width 68 height 26
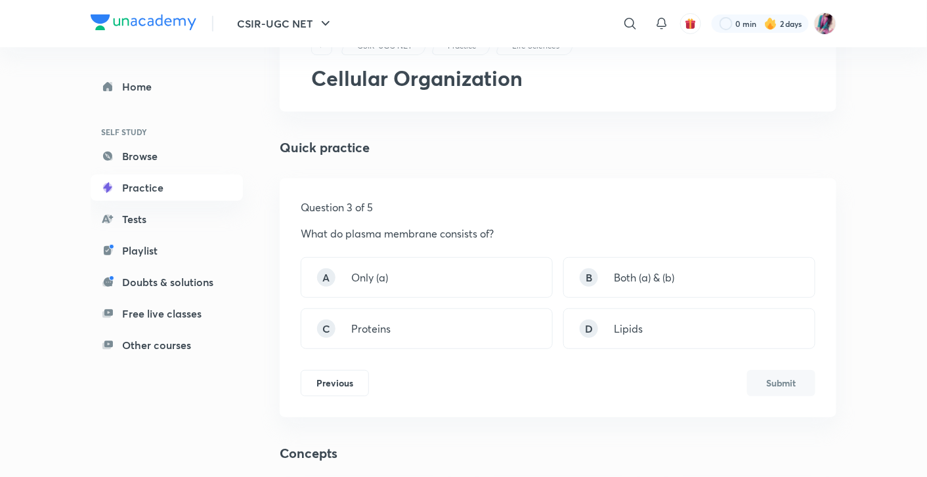
scroll to position [73, 0]
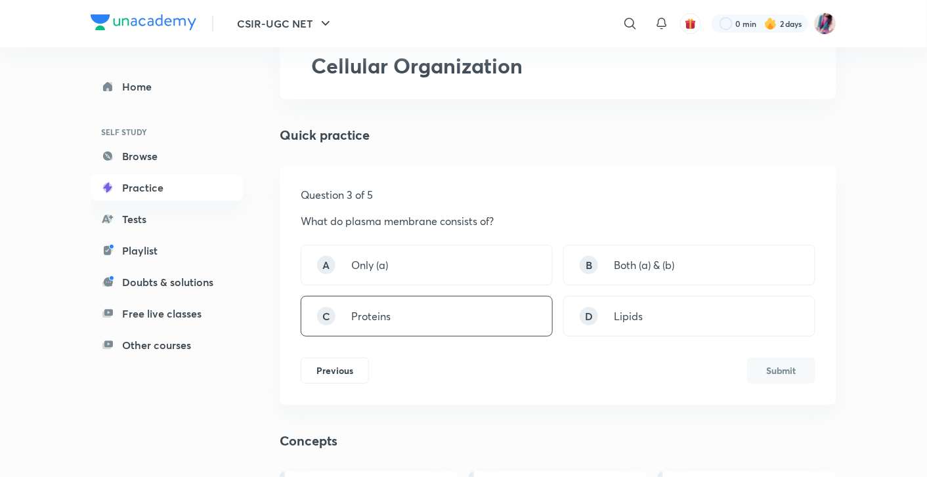
click at [515, 326] on div "C Proteins" at bounding box center [427, 316] width 252 height 41
click at [763, 373] on button "Submit" at bounding box center [781, 369] width 68 height 26
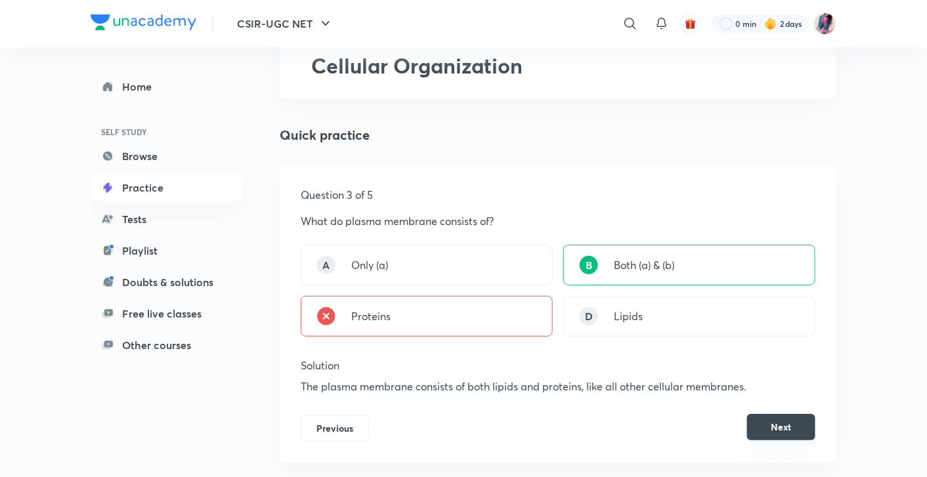
click at [779, 420] on button "Next" at bounding box center [781, 427] width 68 height 26
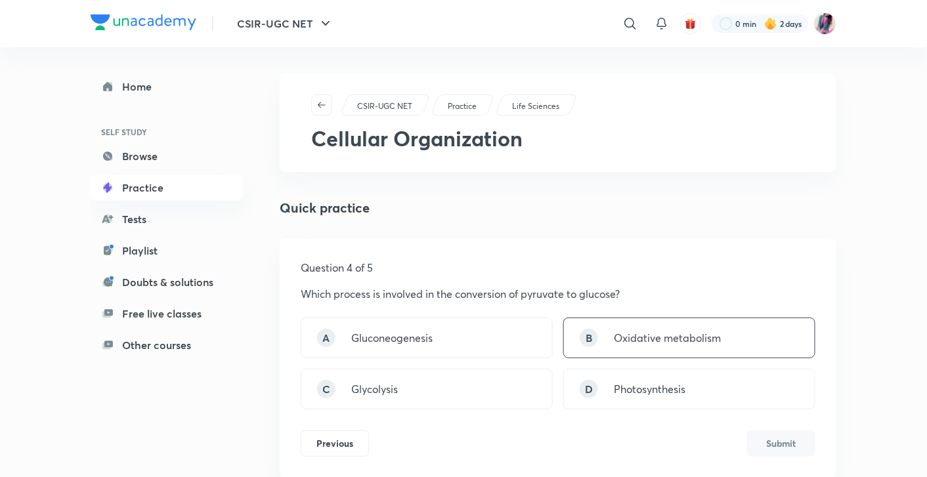
click at [601, 330] on div "B Oxidative metabolism" at bounding box center [689, 338] width 252 height 41
click at [494, 395] on div "C Glycolysis" at bounding box center [427, 389] width 252 height 41
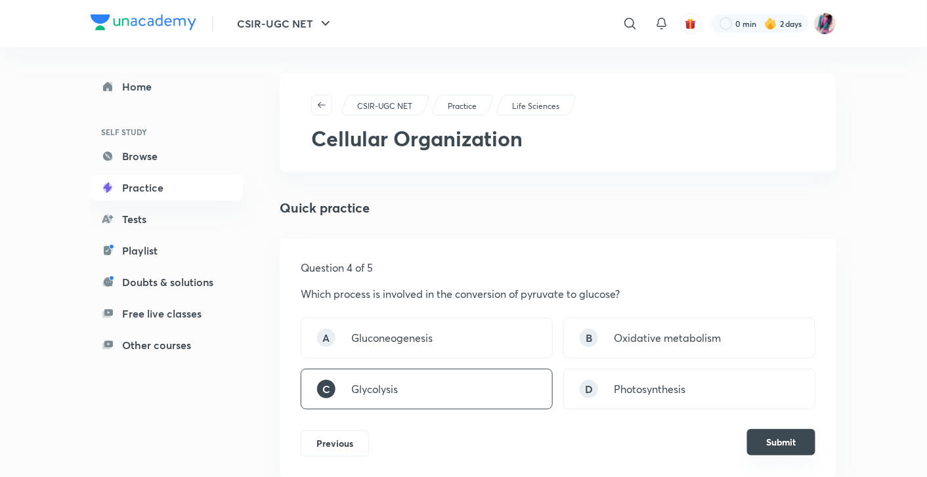
click at [758, 436] on button "Submit" at bounding box center [781, 442] width 68 height 26
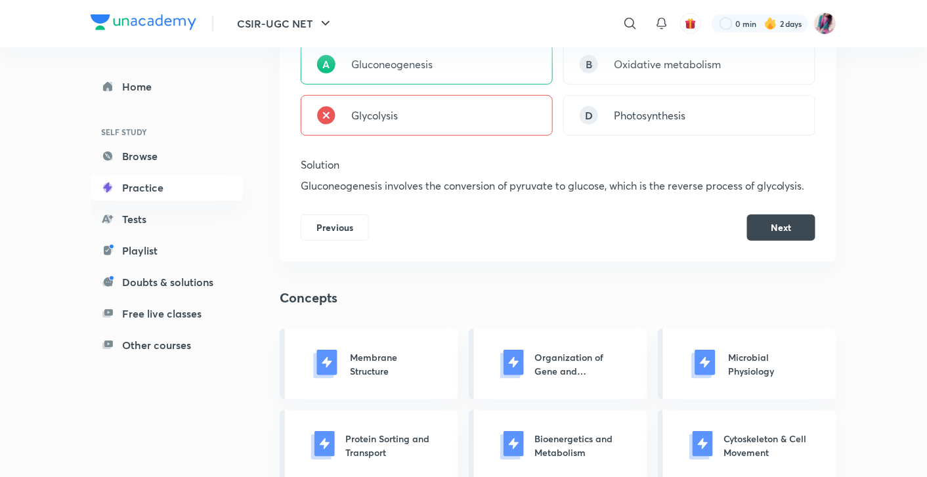
scroll to position [255, 0]
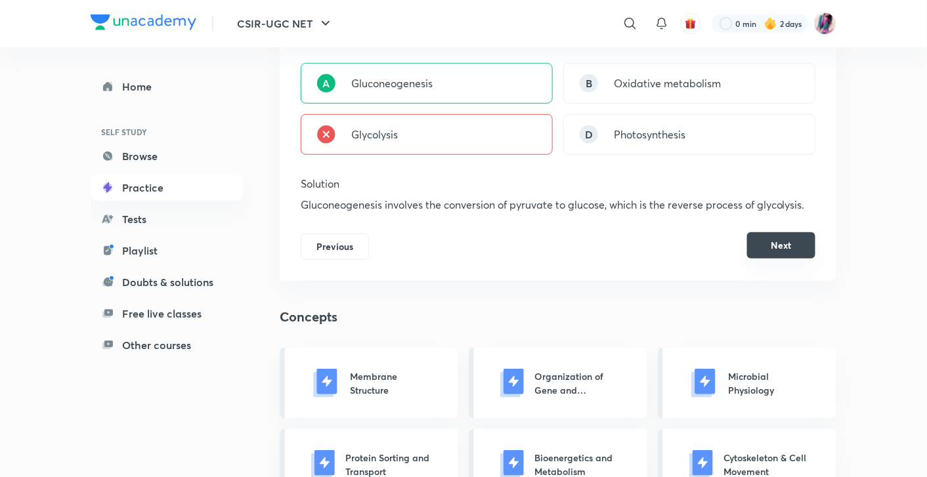
click at [797, 241] on button "Next" at bounding box center [781, 245] width 68 height 26
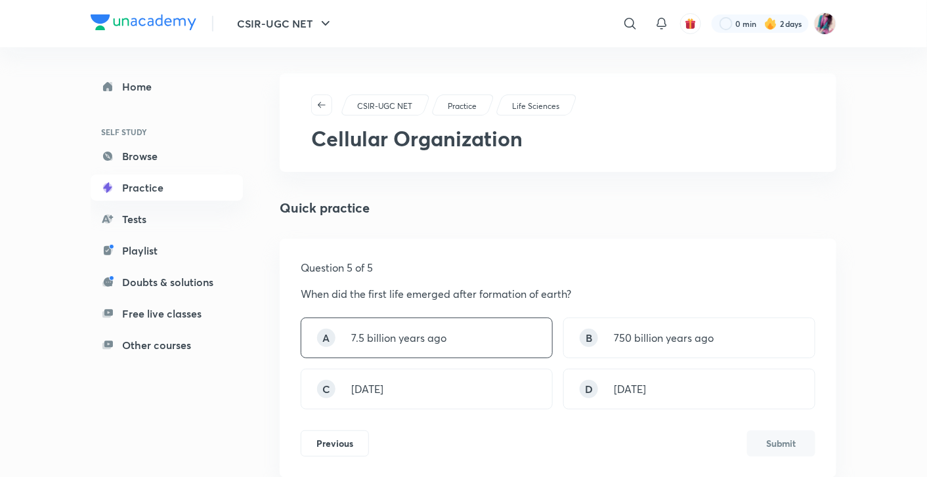
click at [517, 347] on div "A 7.5 billion years ago" at bounding box center [427, 338] width 252 height 41
click at [775, 446] on button "Submit" at bounding box center [781, 442] width 68 height 26
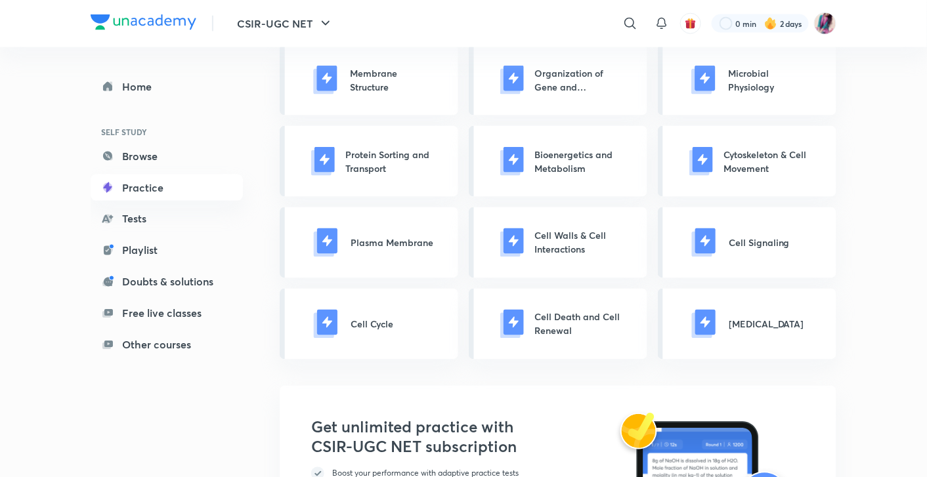
scroll to position [571, 0]
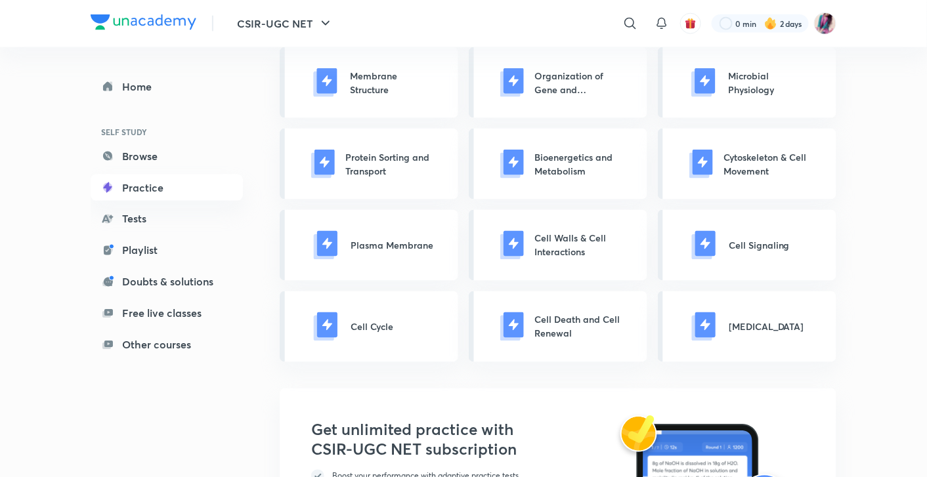
click at [400, 328] on div "Cell Cycle" at bounding box center [369, 326] width 179 height 71
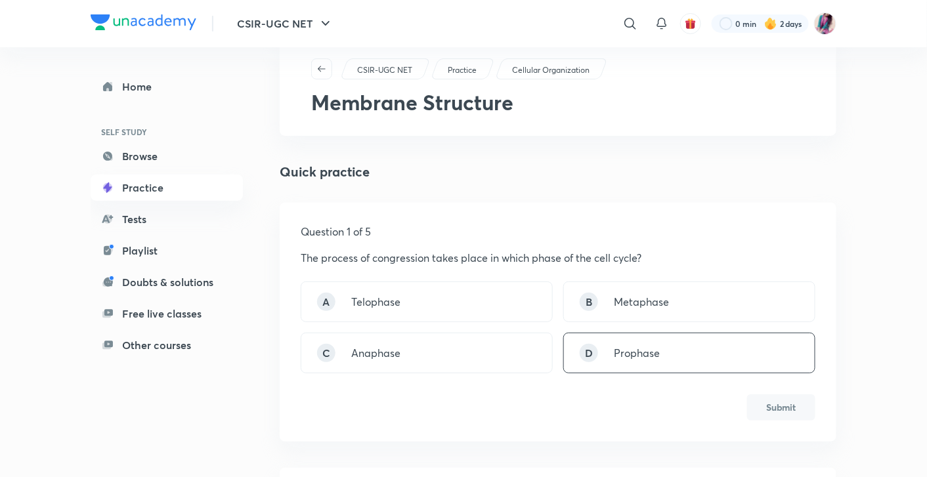
click at [595, 349] on div "D" at bounding box center [589, 353] width 18 height 18
click at [767, 410] on button "Submit" at bounding box center [781, 406] width 68 height 26
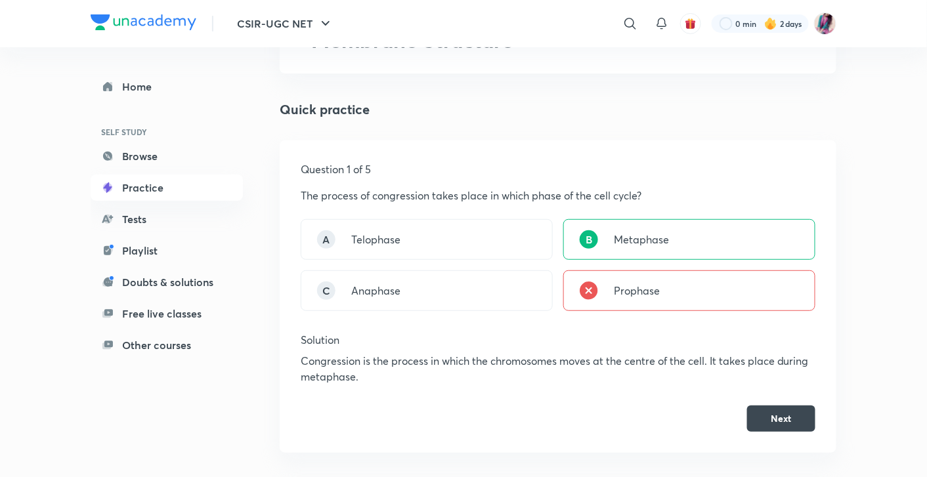
scroll to position [109, 0]
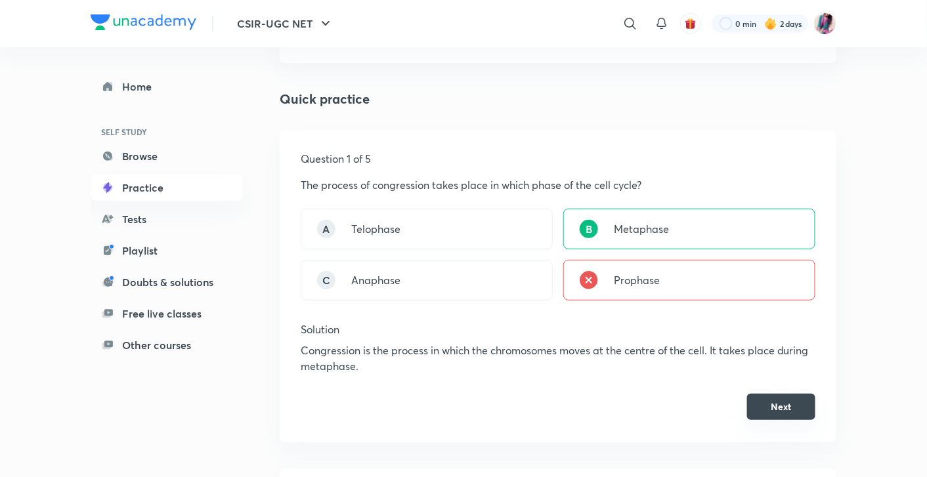
click at [781, 409] on button "Next" at bounding box center [781, 407] width 68 height 26
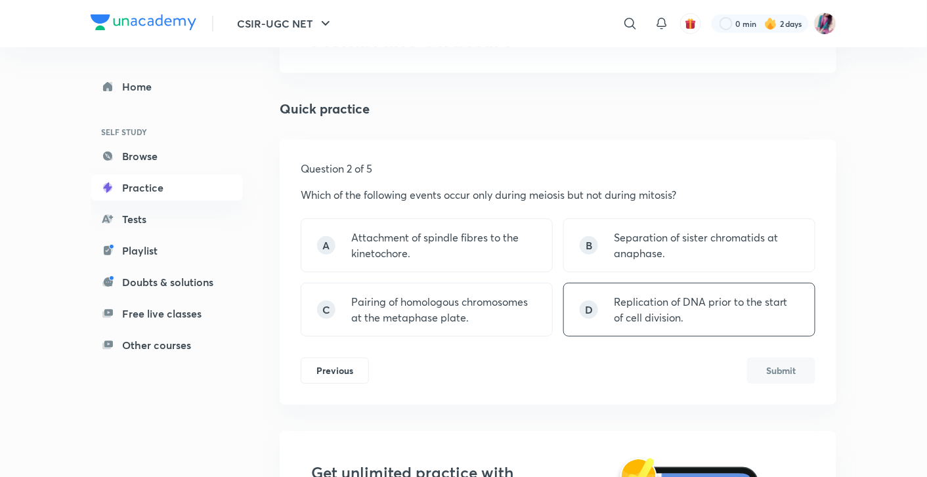
scroll to position [0, 0]
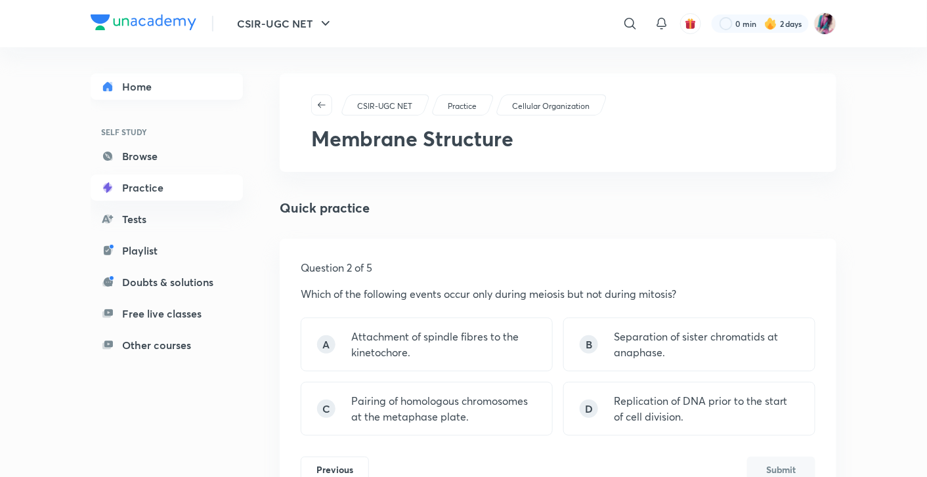
click at [163, 98] on link "Home" at bounding box center [167, 87] width 152 height 26
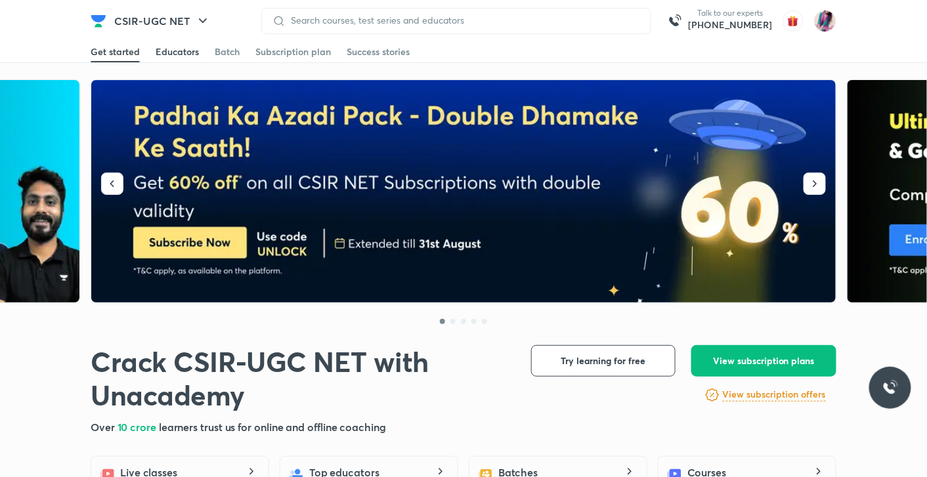
click at [182, 54] on div "Educators" at bounding box center [177, 51] width 43 height 13
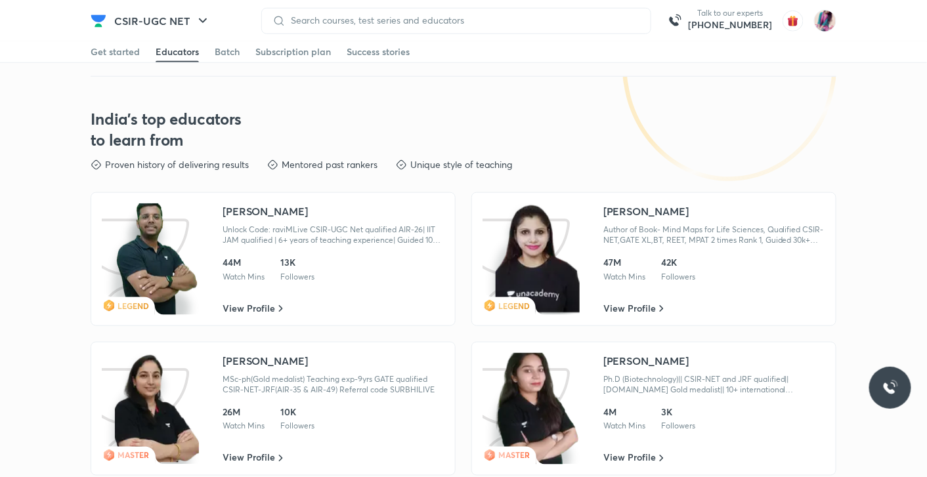
scroll to position [1918, 0]
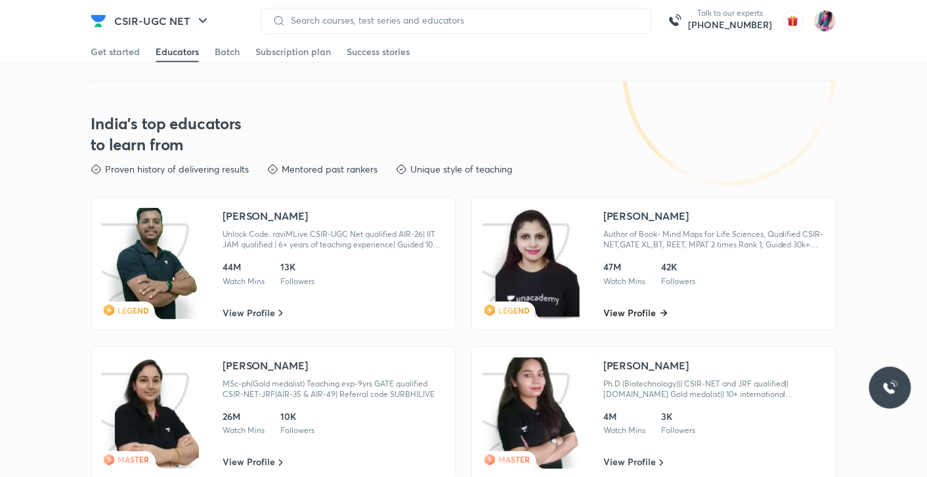
click at [653, 307] on span "View Profile" at bounding box center [629, 313] width 53 height 13
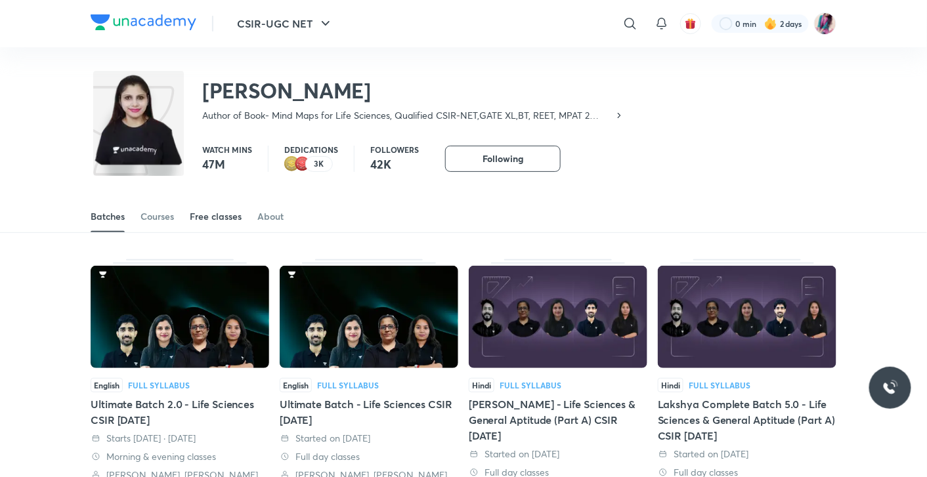
click at [204, 219] on div "Free classes" at bounding box center [216, 216] width 52 height 13
click at [230, 219] on div "Free classes" at bounding box center [216, 216] width 52 height 13
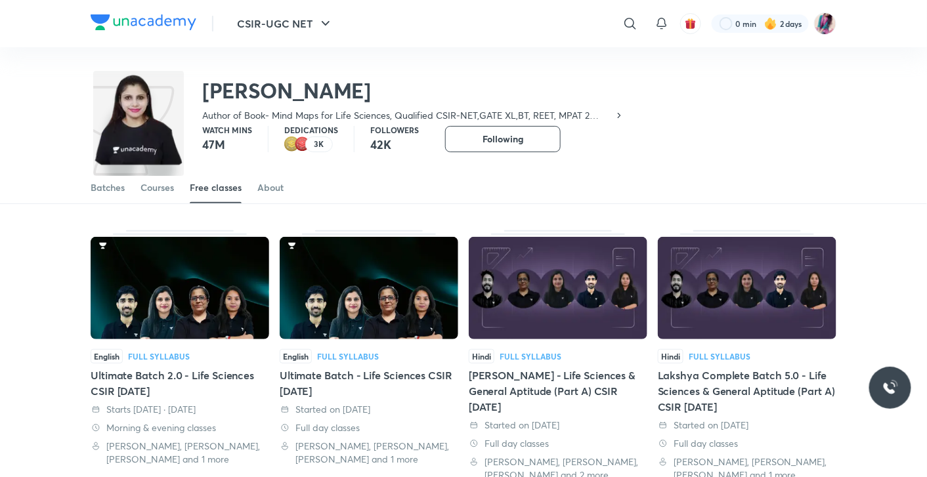
scroll to position [25, 0]
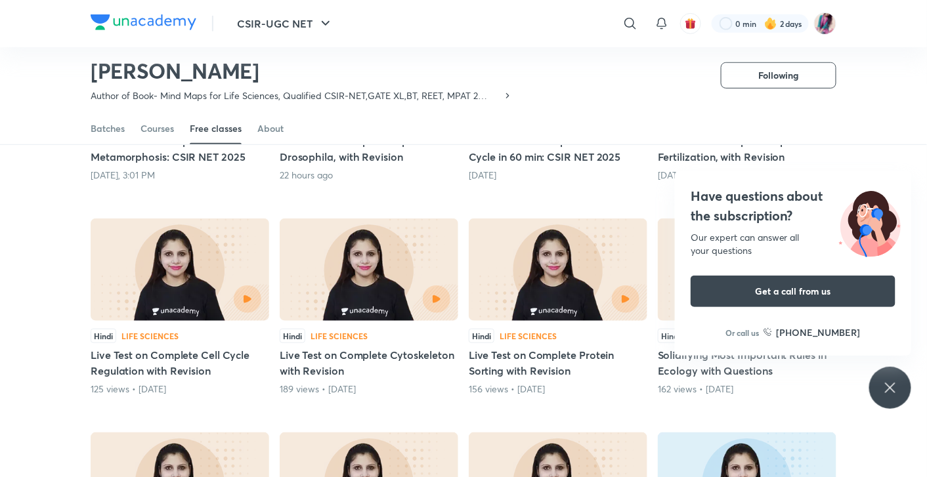
scroll to position [264, 0]
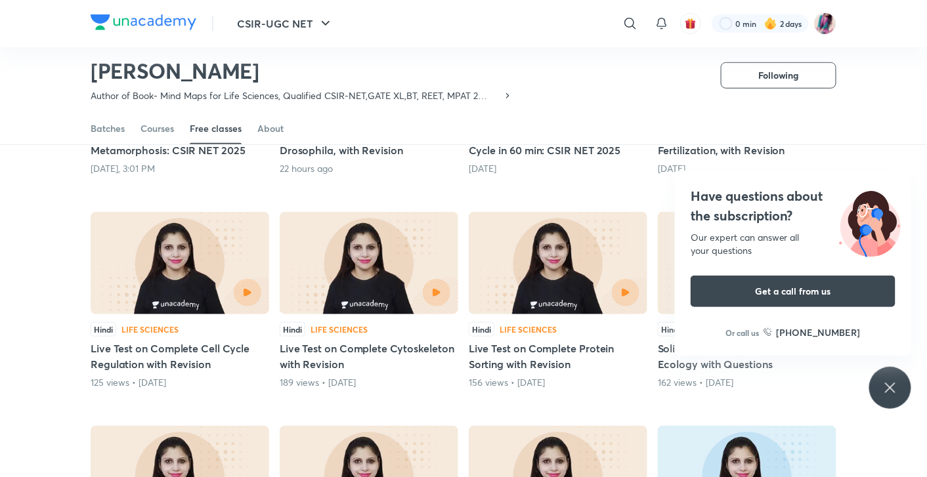
click at [880, 400] on div "Have questions about the subscription? Our expert can answer all your questions…" at bounding box center [890, 388] width 42 height 42
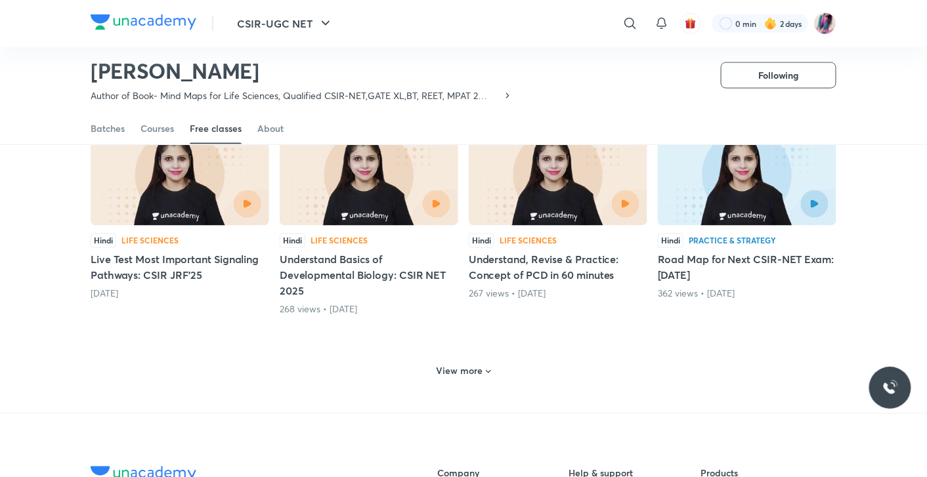
scroll to position [568, 0]
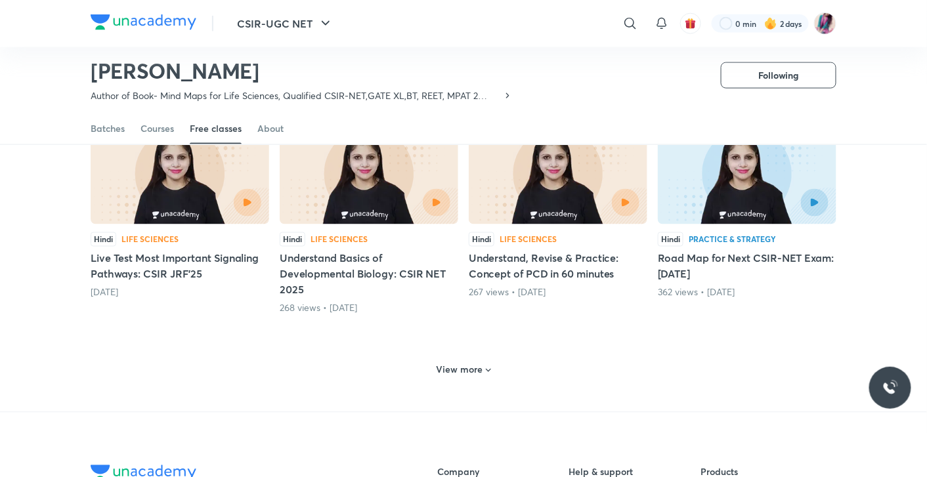
click at [486, 368] on icon at bounding box center [488, 371] width 11 height 11
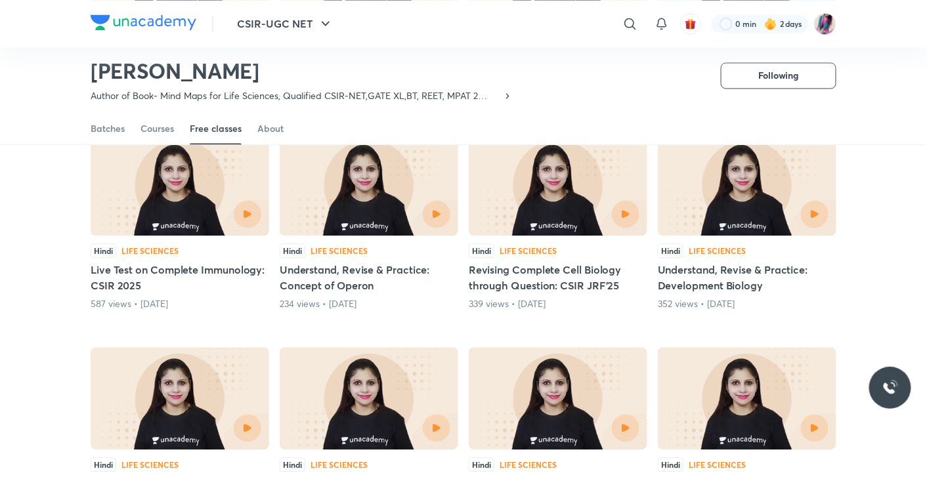
scroll to position [1204, 0]
